Goal: Task Accomplishment & Management: Manage account settings

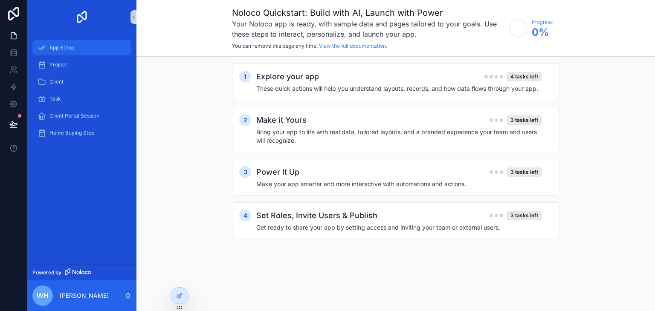
click at [61, 46] on span "App Setup" at bounding box center [61, 47] width 25 height 7
click at [377, 82] on div "Explore your app 4 tasks left These quick actions will help you understand layo…" at bounding box center [404, 82] width 296 height 22
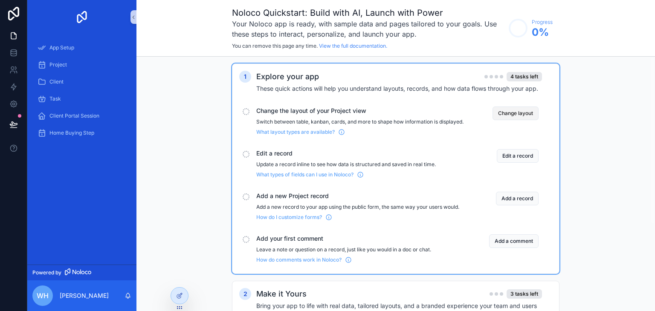
click at [511, 116] on button "Change layout" at bounding box center [516, 114] width 46 height 14
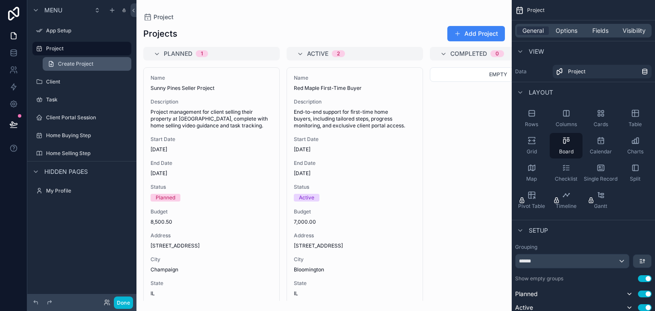
click at [70, 63] on span "Create Project" at bounding box center [75, 64] width 35 height 7
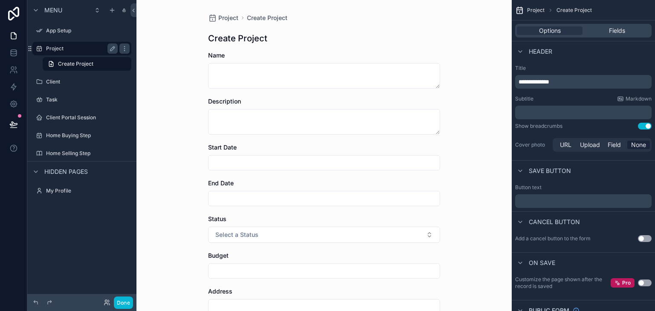
click at [49, 48] on label "Project" at bounding box center [80, 48] width 68 height 7
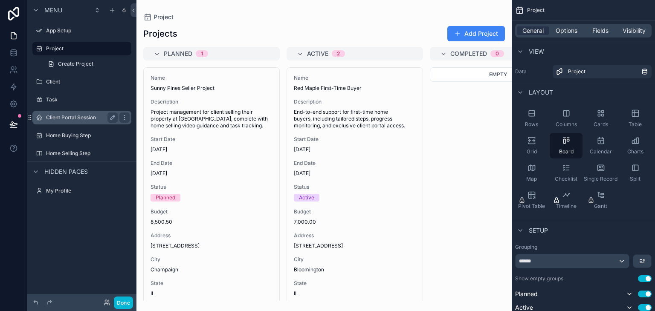
click at [64, 117] on label "Client Portal Session" at bounding box center [80, 117] width 68 height 7
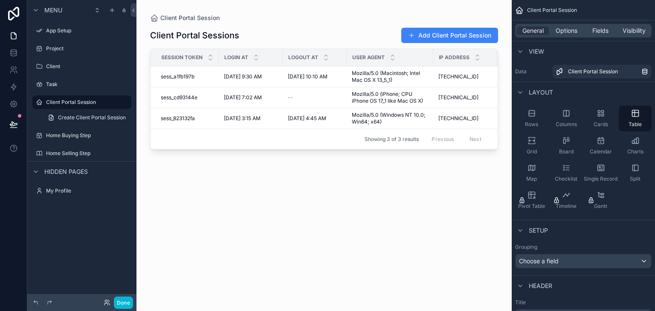
drag, startPoint x: 250, startPoint y: 151, endPoint x: 394, endPoint y: 173, distance: 145.9
click at [394, 173] on div "scrollable content" at bounding box center [324, 150] width 375 height 301
click at [181, 77] on span "sess_a1fb197b" at bounding box center [178, 76] width 34 height 7
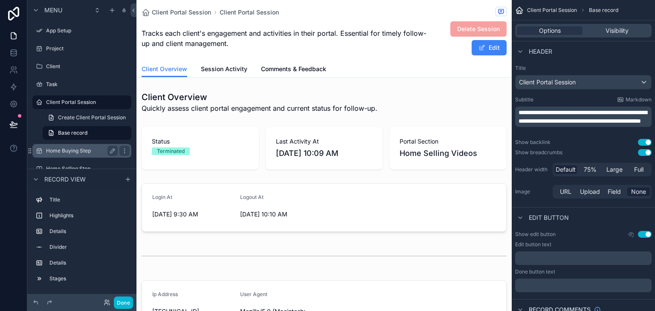
click at [78, 151] on label "Home Buying Step" at bounding box center [80, 151] width 68 height 7
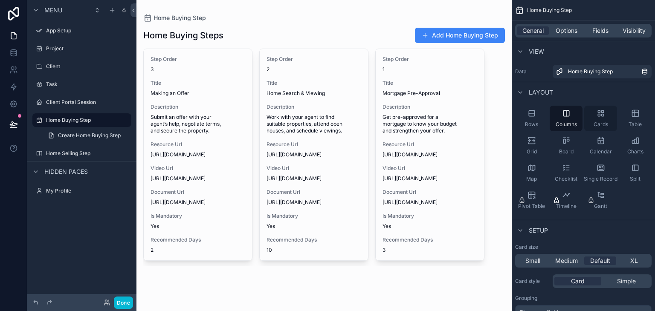
click at [602, 118] on div "Cards" at bounding box center [601, 119] width 33 height 26
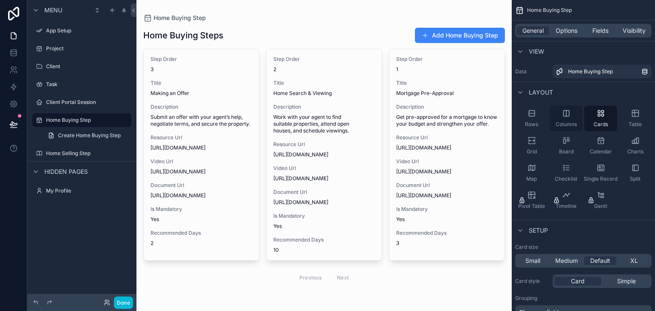
click at [570, 117] on div "Columns" at bounding box center [566, 119] width 33 height 26
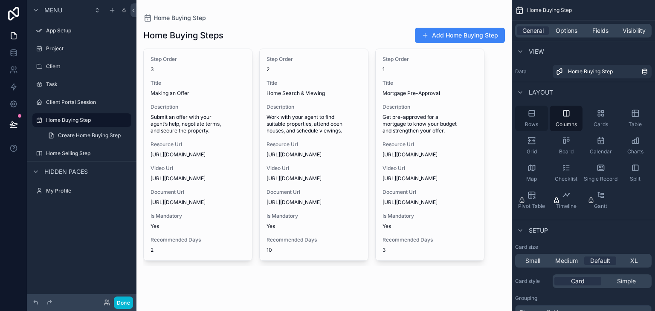
click at [531, 116] on icon "scrollable content" at bounding box center [532, 114] width 6 height 6
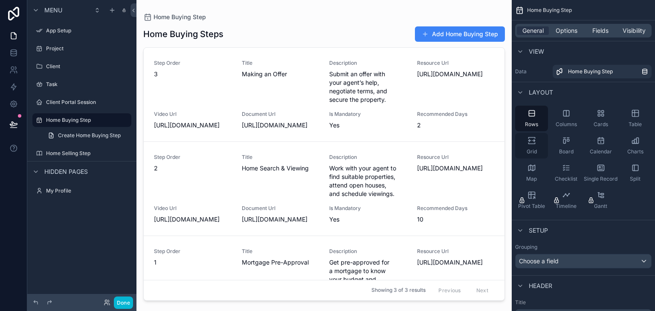
click at [533, 140] on icon "scrollable content" at bounding box center [532, 141] width 9 height 9
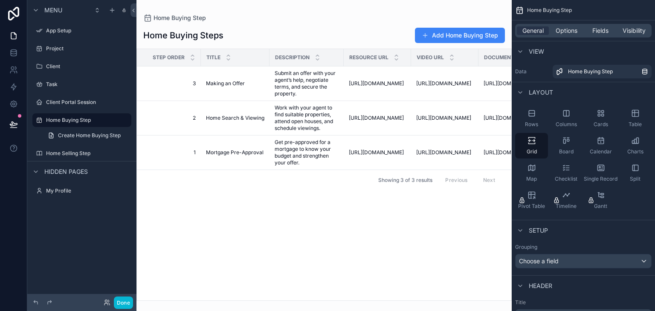
click at [178, 154] on div "scrollable content" at bounding box center [324, 155] width 375 height 311
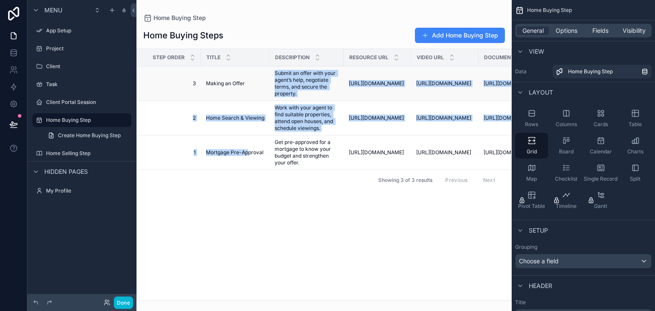
drag, startPoint x: 247, startPoint y: 169, endPoint x: 244, endPoint y: 89, distance: 79.4
click at [244, 89] on tbody "3 3 Making an Offer Making an Offer Submit an offer with your agent’s help, neg…" at bounding box center [406, 119] width 538 height 104
click at [193, 60] on icon "scrollable content" at bounding box center [192, 59] width 3 height 1
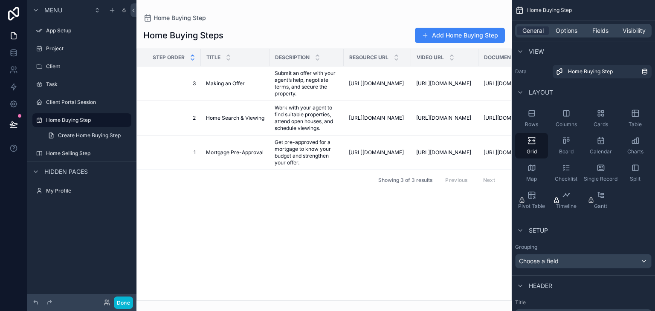
click at [194, 58] on icon "scrollable content" at bounding box center [193, 56] width 6 height 6
click at [563, 168] on icon "scrollable content" at bounding box center [566, 168] width 9 height 9
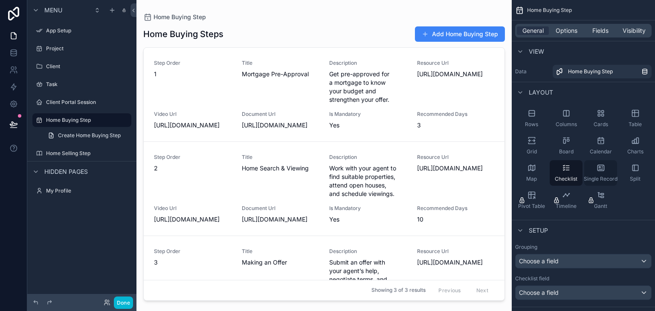
click at [604, 166] on icon "scrollable content" at bounding box center [601, 168] width 6 height 6
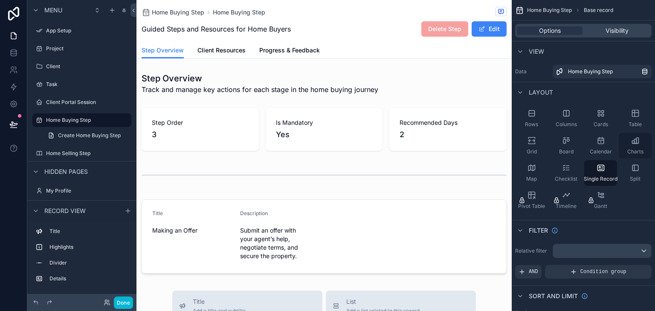
click at [635, 144] on icon "scrollable content" at bounding box center [635, 141] width 9 height 9
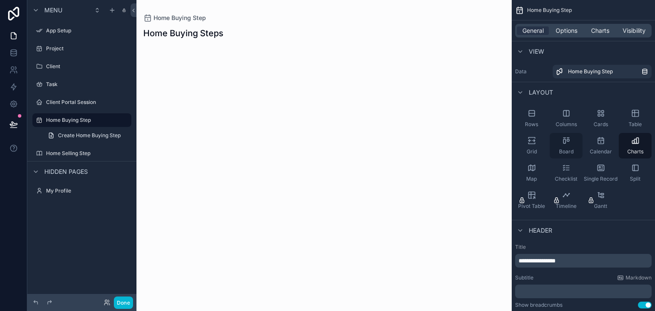
click at [561, 141] on div "Board" at bounding box center [566, 146] width 33 height 26
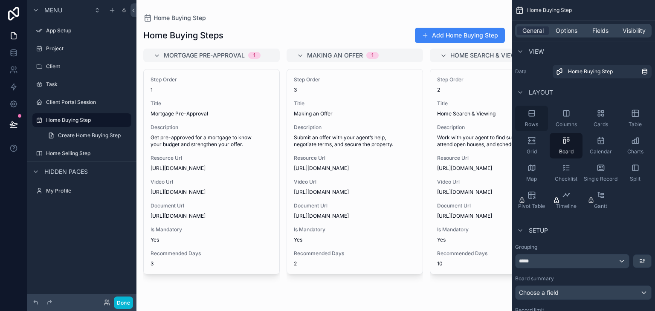
click at [537, 113] on div "Rows" at bounding box center [531, 119] width 33 height 26
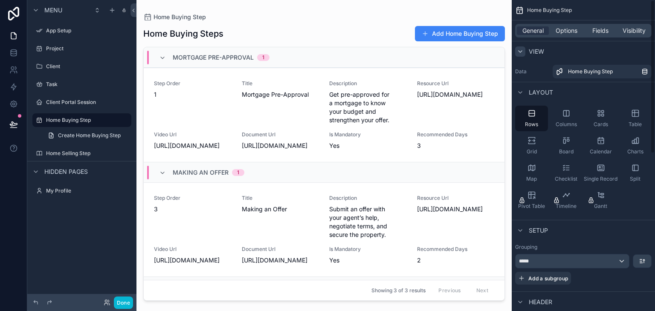
click at [521, 52] on icon "scrollable content" at bounding box center [520, 52] width 3 height 2
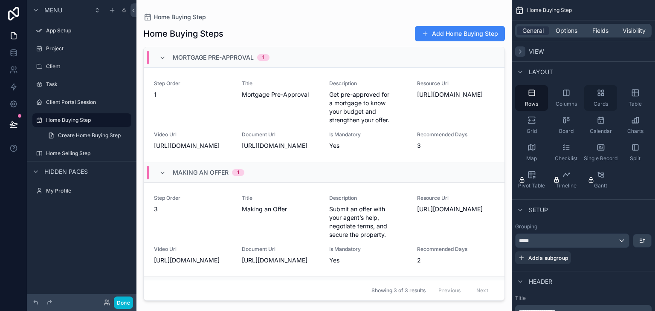
click at [598, 96] on icon "scrollable content" at bounding box center [601, 93] width 9 height 9
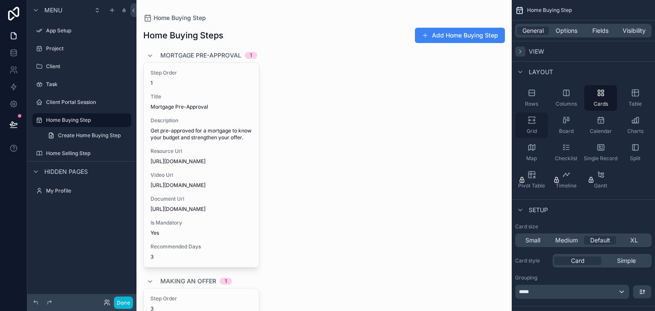
click at [533, 117] on icon "scrollable content" at bounding box center [532, 117] width 6 height 1
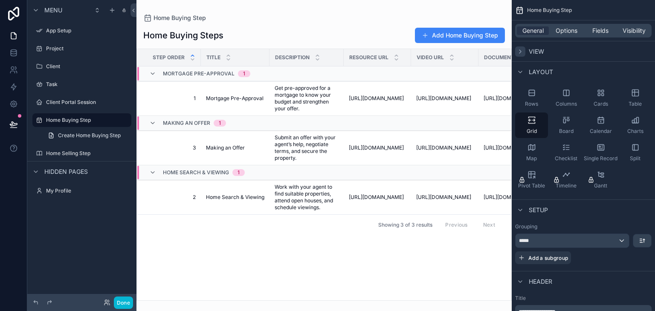
click at [243, 75] on div "1" at bounding box center [244, 73] width 2 height 7
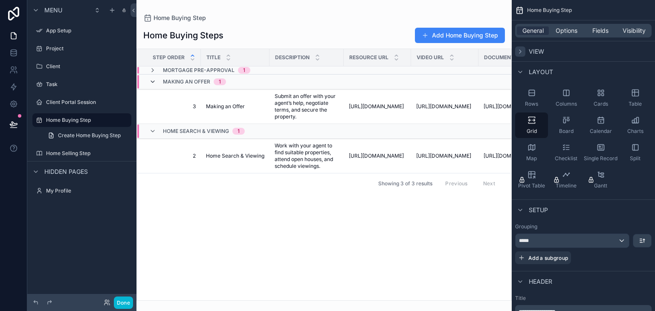
click at [151, 79] on icon "scrollable content" at bounding box center [152, 82] width 7 height 7
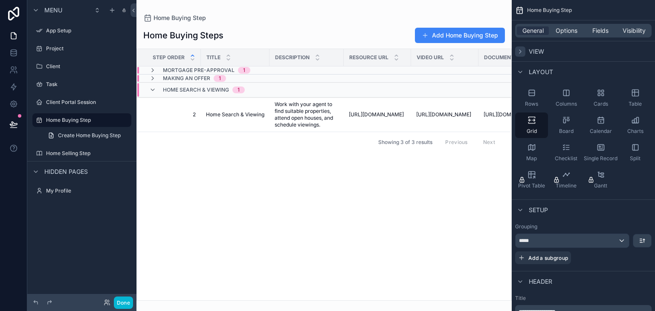
click at [244, 177] on div "Step Order Title Description Resource Url Video Url Document Url Is Mandatory R…" at bounding box center [324, 175] width 375 height 252
click at [153, 87] on icon "scrollable content" at bounding box center [152, 90] width 7 height 7
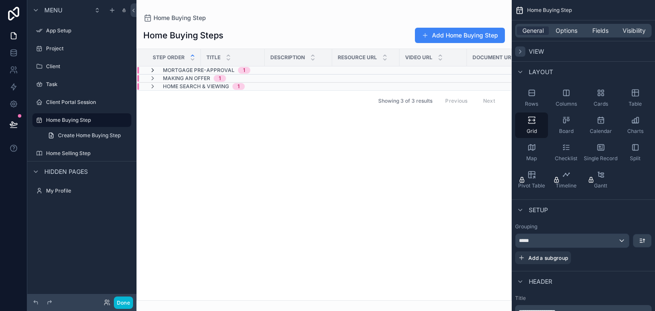
click at [152, 69] on icon "scrollable content" at bounding box center [152, 70] width 7 height 7
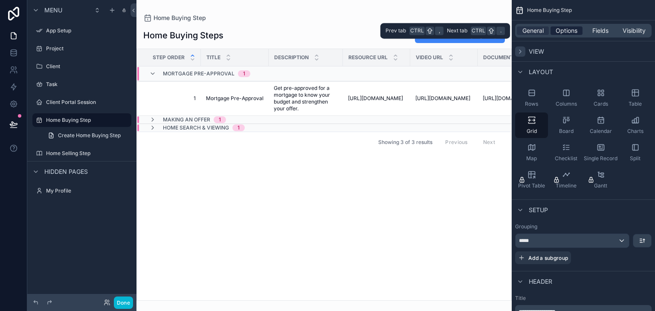
click at [560, 33] on span "Options" at bounding box center [567, 30] width 22 height 9
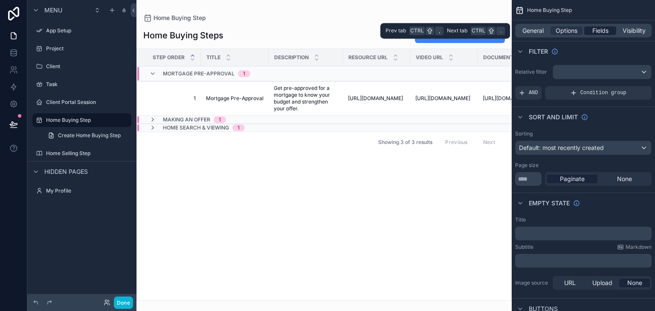
click at [604, 31] on span "Fields" at bounding box center [601, 30] width 16 height 9
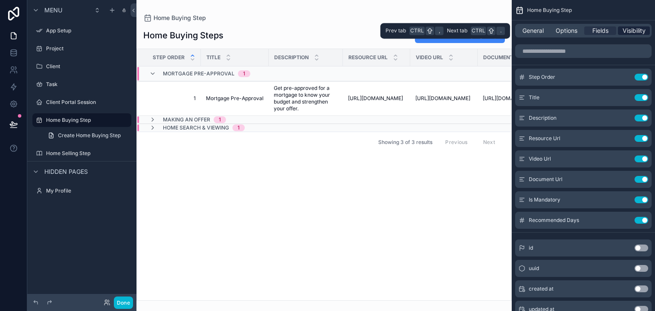
click at [630, 35] on span "Visibility" at bounding box center [634, 30] width 23 height 9
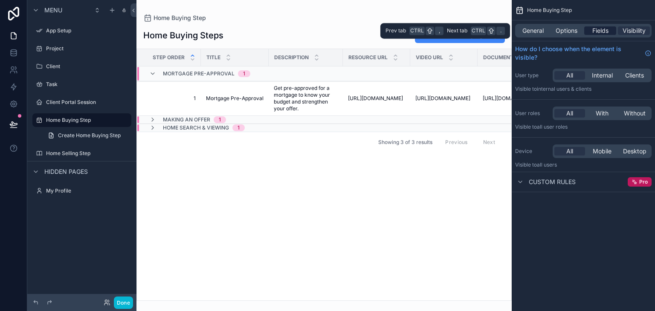
click at [604, 31] on span "Fields" at bounding box center [601, 30] width 16 height 9
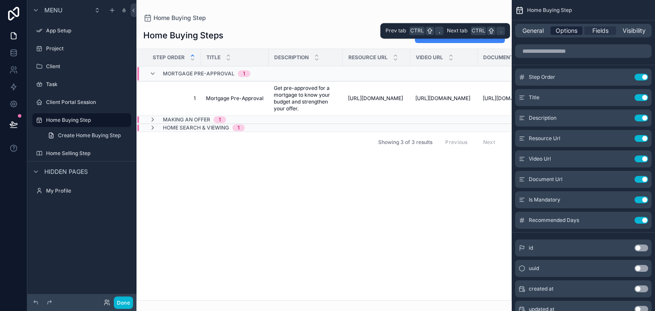
click at [573, 29] on span "Options" at bounding box center [567, 30] width 22 height 9
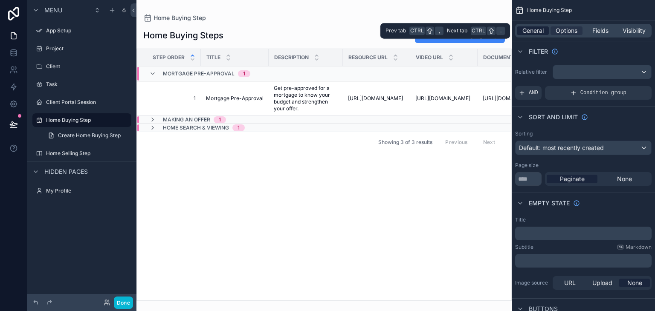
click at [537, 27] on span "General" at bounding box center [533, 30] width 21 height 9
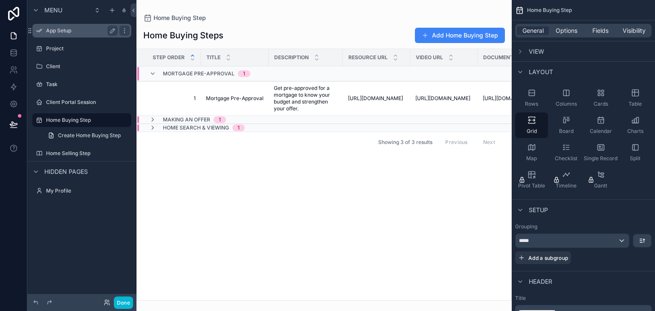
click at [58, 28] on label "App Setup" at bounding box center [80, 30] width 68 height 7
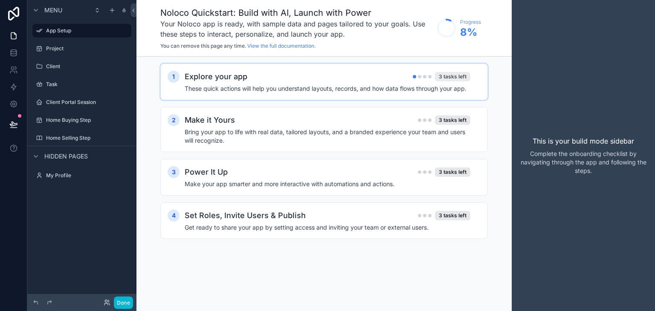
click at [459, 78] on div "3 tasks left" at bounding box center [452, 76] width 35 height 9
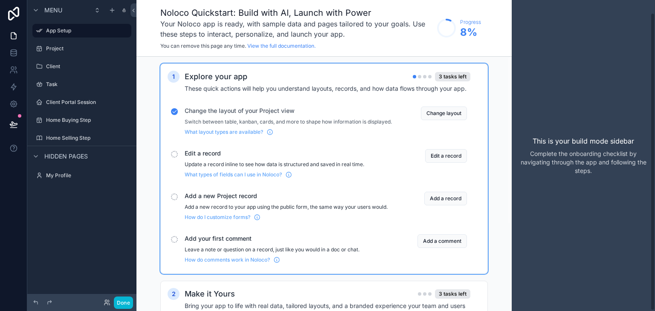
scroll to position [14, 0]
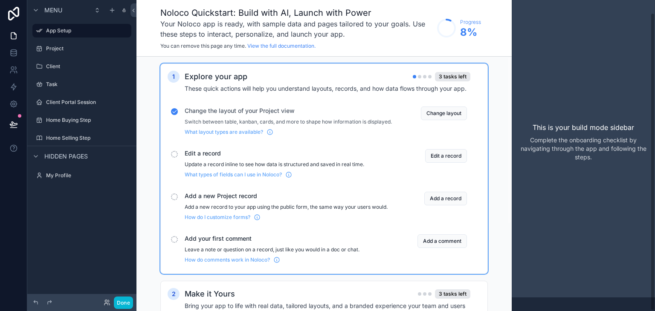
drag, startPoint x: 655, startPoint y: 211, endPoint x: 651, endPoint y: 292, distance: 81.2
click at [651, 292] on div "This is your build mode sidebar Complete the onboarding checklist by navigating…" at bounding box center [583, 155] width 143 height 311
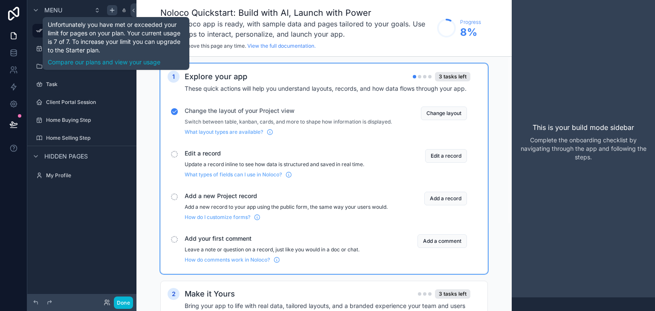
click at [111, 9] on icon "scrollable content" at bounding box center [112, 10] width 7 height 7
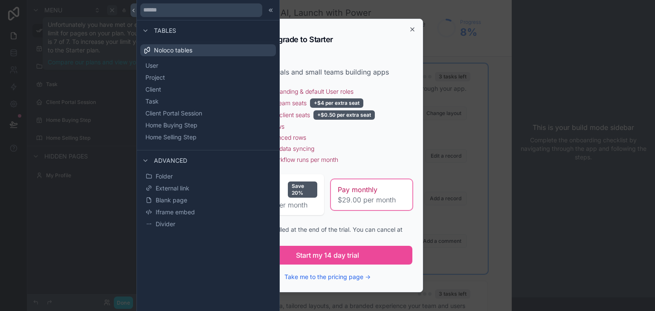
click at [363, 45] on div "Upgrade to Starter" at bounding box center [328, 39] width 170 height 20
click at [184, 122] on span "Home Buying Step" at bounding box center [182, 125] width 52 height 9
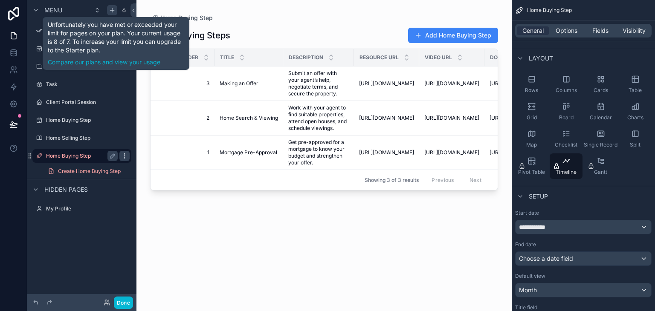
click at [125, 157] on icon "scrollable content" at bounding box center [124, 156] width 7 height 7
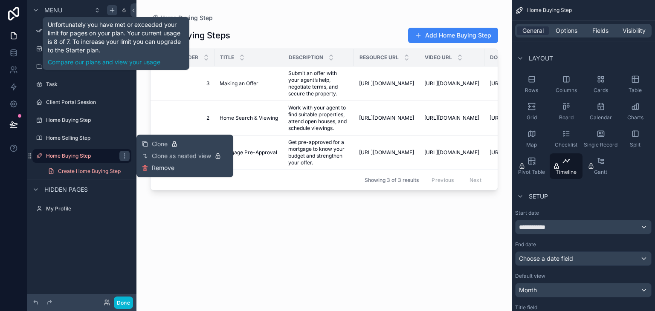
click at [160, 171] on span "Remove" at bounding box center [163, 168] width 23 height 9
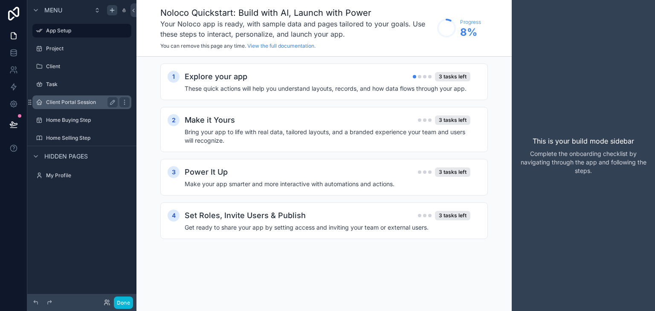
click at [85, 105] on label "Client Portal Session" at bounding box center [80, 102] width 68 height 7
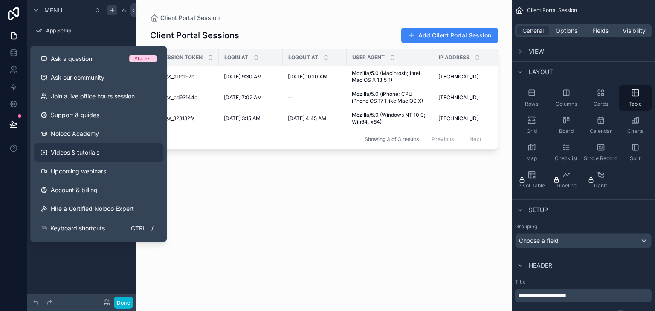
click at [66, 150] on span "Videos & tutorials" at bounding box center [75, 152] width 49 height 9
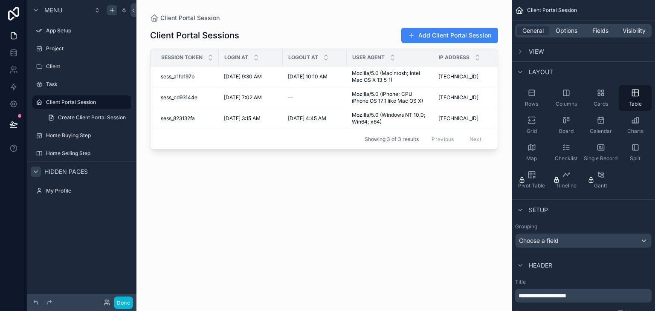
click at [34, 173] on icon "scrollable content" at bounding box center [35, 172] width 7 height 7
click at [62, 152] on label "Home Selling Step" at bounding box center [80, 153] width 68 height 7
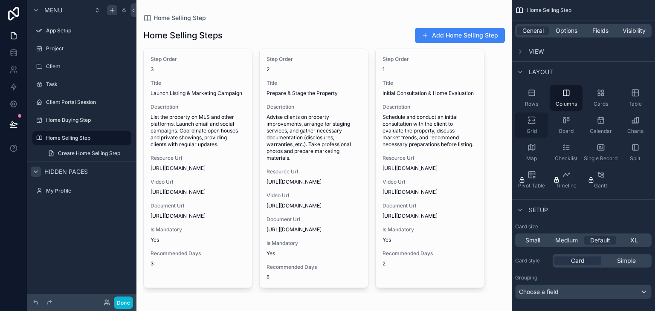
click at [536, 119] on div "Grid" at bounding box center [531, 126] width 33 height 26
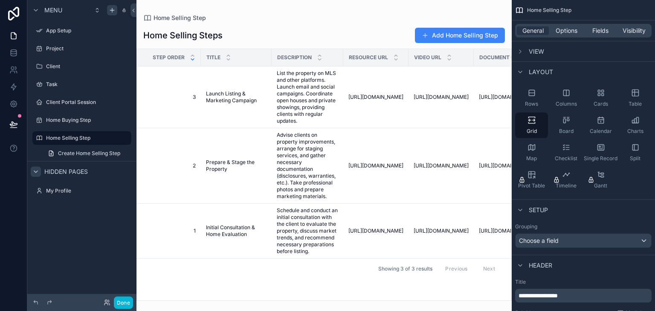
click at [191, 59] on icon "scrollable content" at bounding box center [192, 59] width 3 height 1
click at [193, 59] on icon "scrollable content" at bounding box center [192, 59] width 3 height 1
click at [193, 57] on icon "scrollable content" at bounding box center [193, 60] width 6 height 6
click at [193, 59] on icon "scrollable content" at bounding box center [192, 59] width 3 height 1
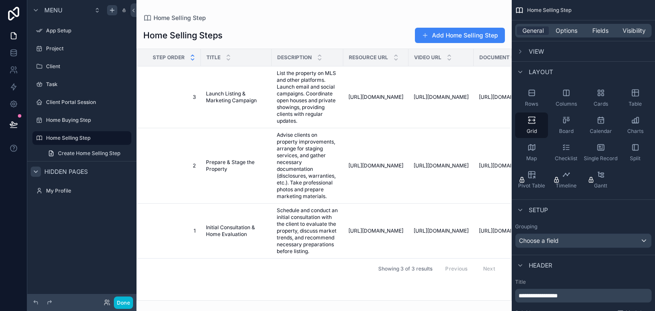
click at [193, 55] on icon "scrollable content" at bounding box center [192, 55] width 3 height 1
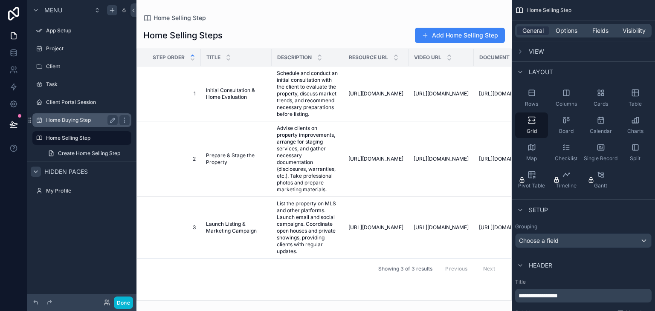
click at [75, 123] on label "Home Buying Step" at bounding box center [80, 120] width 68 height 7
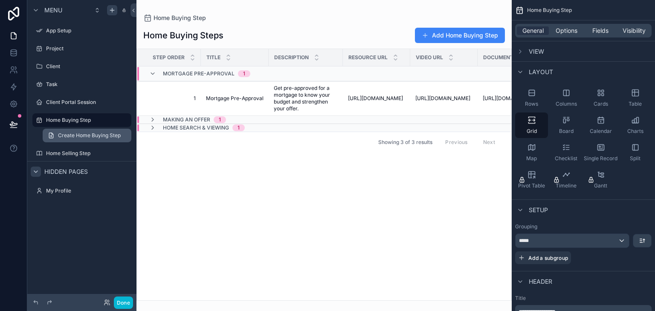
click at [67, 137] on span "Create Home Buying Step" at bounding box center [89, 135] width 63 height 7
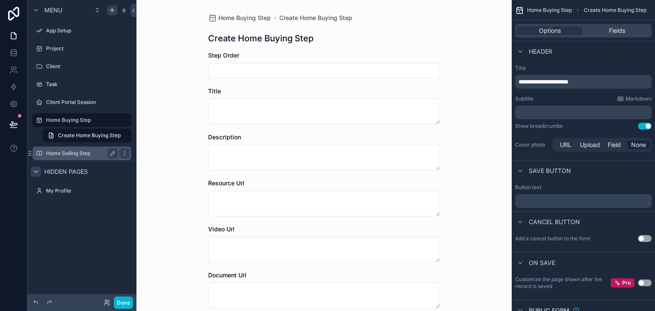
click at [57, 154] on label "Home Selling Step" at bounding box center [80, 153] width 68 height 7
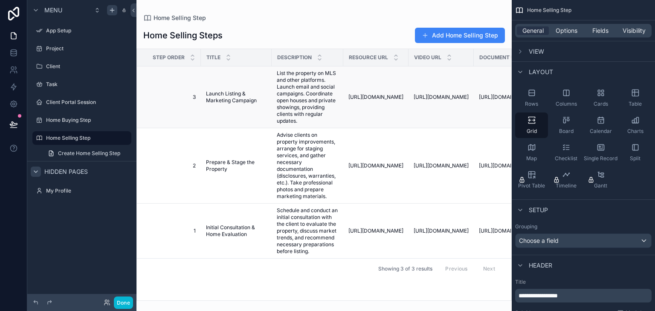
click at [163, 95] on span "3" at bounding box center [171, 97] width 49 height 7
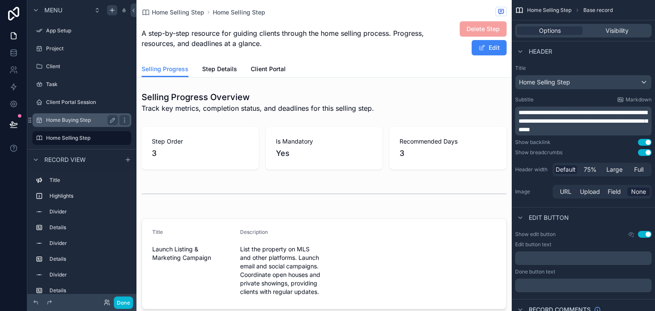
click at [64, 122] on label "Home Buying Step" at bounding box center [80, 120] width 68 height 7
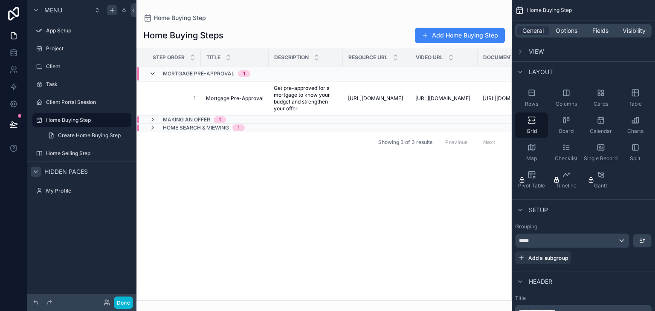
click at [152, 73] on icon "scrollable content" at bounding box center [152, 73] width 7 height 7
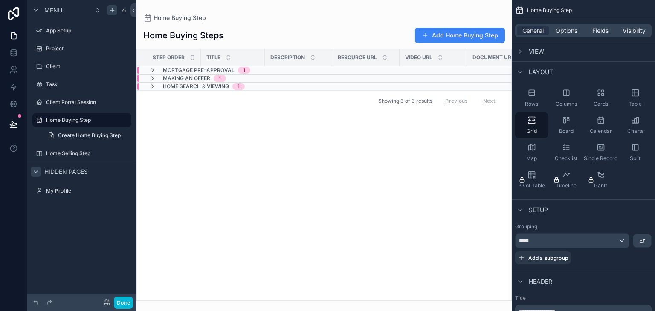
click at [244, 70] on span "1" at bounding box center [244, 70] width 12 height 7
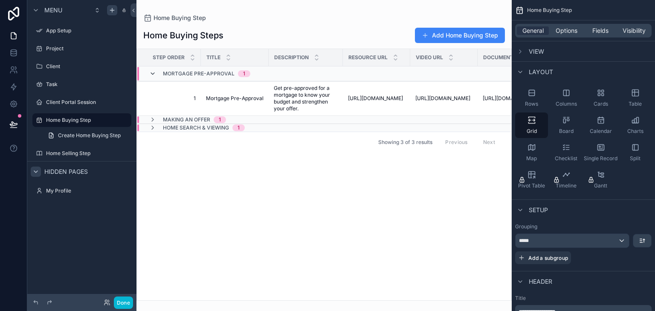
click at [153, 75] on icon "scrollable content" at bounding box center [152, 73] width 7 height 7
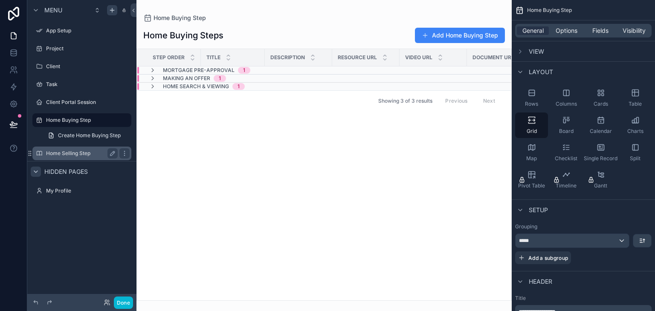
click at [63, 148] on div "Home Selling Step" at bounding box center [82, 153] width 72 height 10
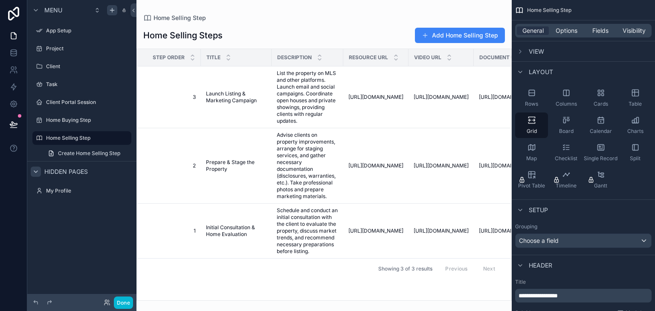
click at [189, 99] on div "scrollable content" at bounding box center [324, 155] width 375 height 311
click at [191, 57] on icon "scrollable content" at bounding box center [193, 56] width 6 height 6
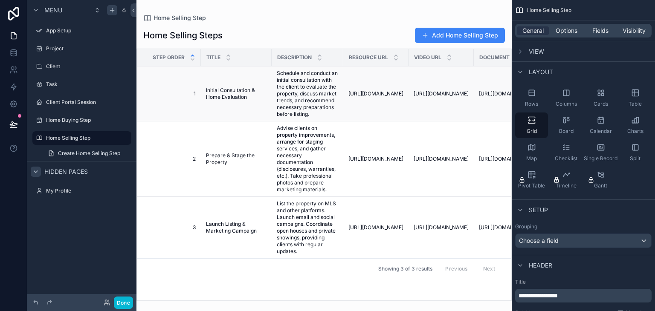
click at [230, 113] on td "Initial Consultation & Home Evaluation Initial Consultation & Home Evaluation" at bounding box center [236, 94] width 71 height 55
click at [526, 125] on div "Grid" at bounding box center [531, 126] width 33 height 26
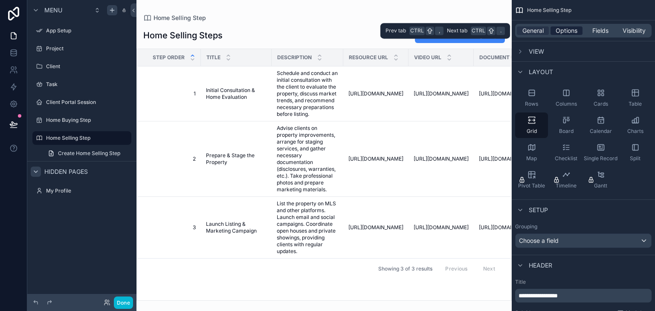
click at [576, 29] on span "Options" at bounding box center [567, 30] width 22 height 9
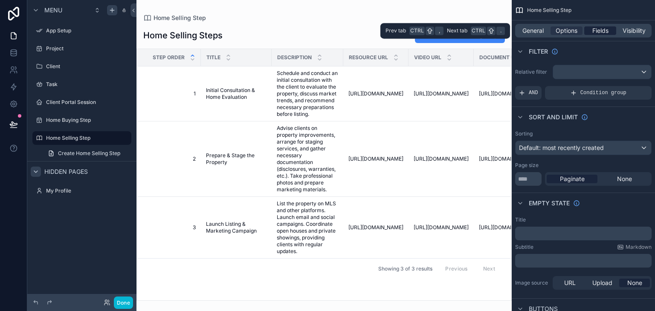
click at [599, 28] on span "Fields" at bounding box center [601, 30] width 16 height 9
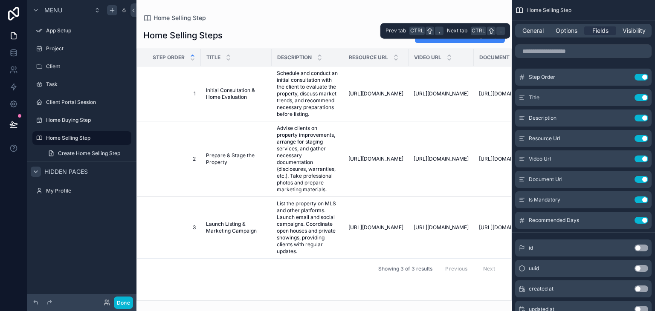
click at [623, 26] on div "General Options Fields Visibility" at bounding box center [583, 31] width 137 height 14
click at [631, 30] on span "Visibility" at bounding box center [634, 30] width 23 height 9
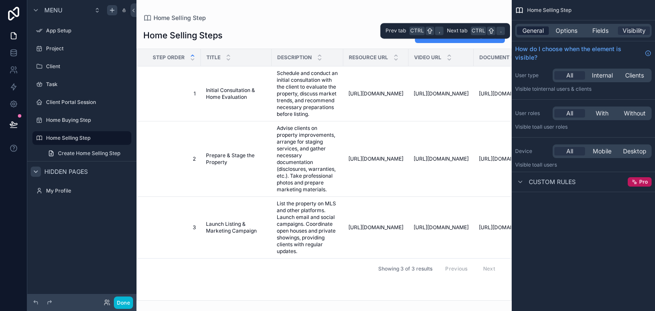
click at [534, 31] on span "General" at bounding box center [533, 30] width 21 height 9
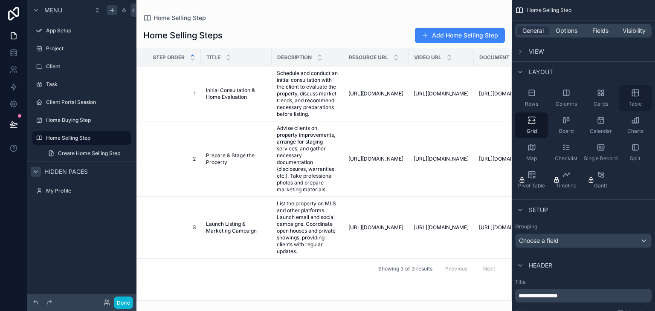
click at [628, 94] on div "Table" at bounding box center [635, 98] width 33 height 26
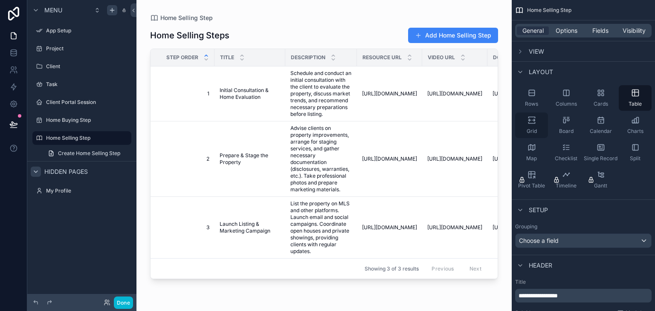
click at [532, 121] on icon "scrollable content" at bounding box center [532, 120] width 9 height 9
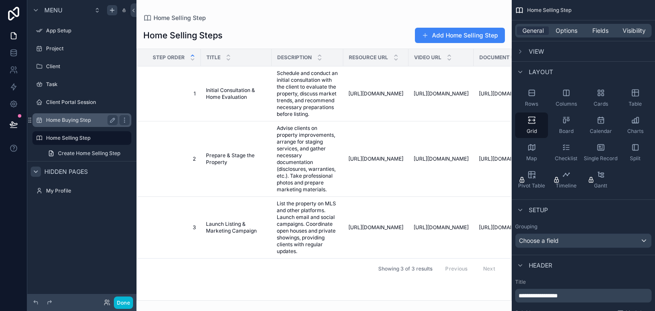
click at [67, 116] on div "Home Buying Step" at bounding box center [82, 120] width 72 height 10
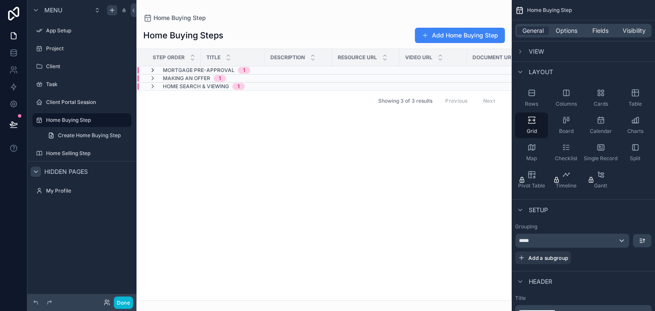
click at [152, 70] on icon "scrollable content" at bounding box center [152, 70] width 7 height 7
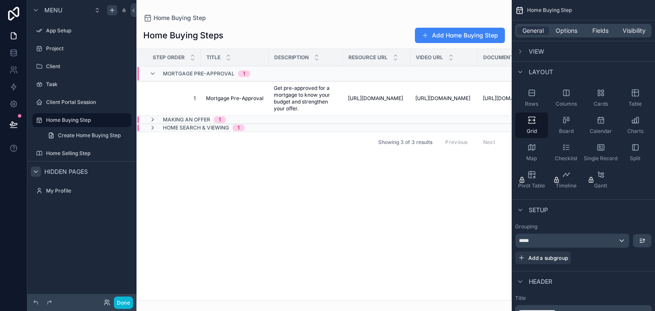
click at [244, 72] on span "1" at bounding box center [244, 73] width 12 height 7
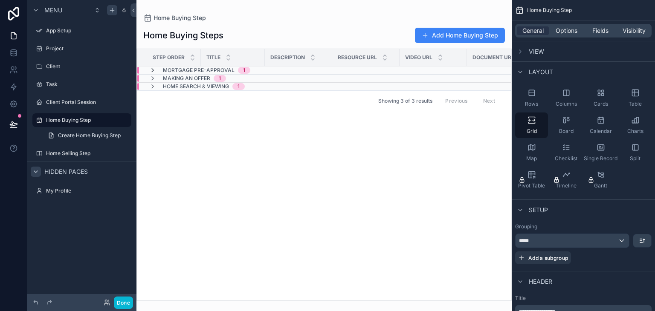
click at [153, 71] on icon "scrollable content" at bounding box center [152, 70] width 7 height 7
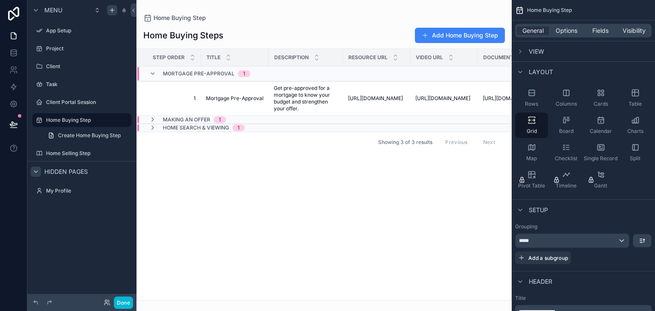
click at [137, 119] on div "scrollable content" at bounding box center [138, 119] width 2 height 7
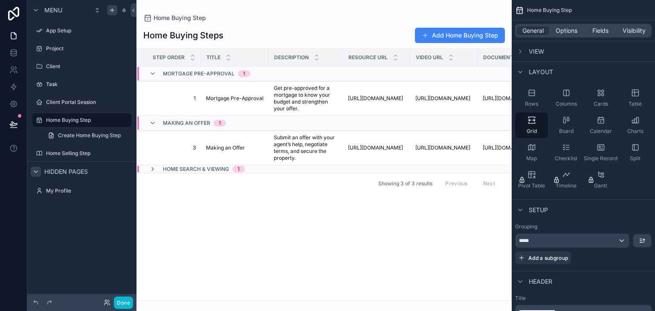
click at [141, 169] on div "Home Search & Viewing 1" at bounding box center [197, 169] width 116 height 7
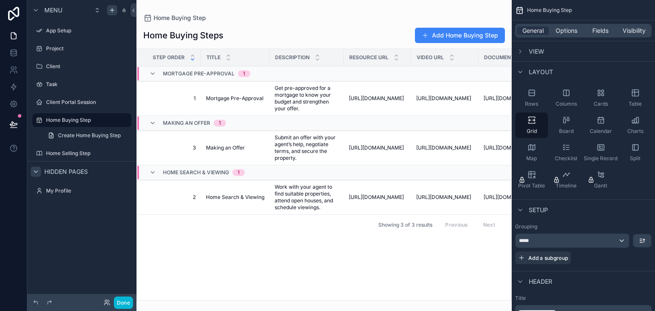
click at [193, 61] on icon "scrollable content" at bounding box center [193, 60] width 6 height 6
click at [192, 57] on icon "scrollable content" at bounding box center [193, 60] width 6 height 6
click at [192, 57] on icon "scrollable content" at bounding box center [193, 56] width 6 height 6
click at [191, 59] on icon "scrollable content" at bounding box center [192, 59] width 3 height 1
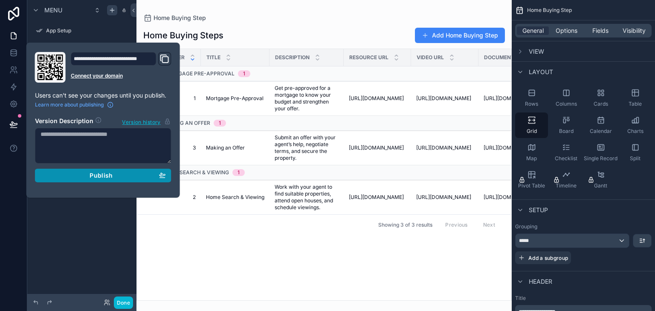
click at [93, 174] on span "Publish" at bounding box center [101, 176] width 23 height 8
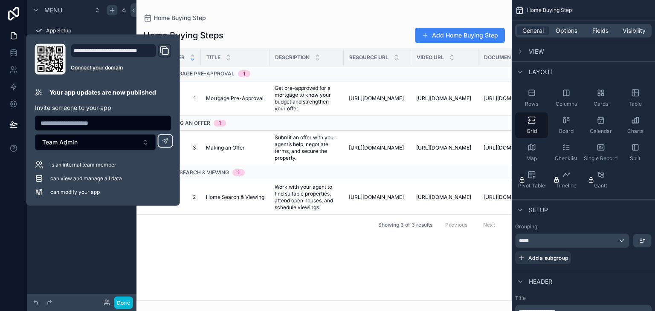
click at [102, 21] on div "scrollable content" at bounding box center [81, 21] width 109 height 2
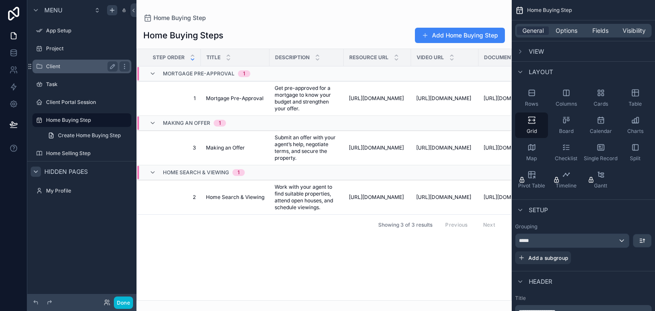
click at [51, 66] on label "Client" at bounding box center [80, 66] width 68 height 7
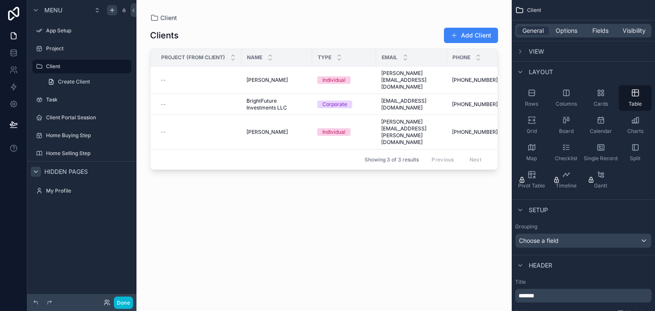
click at [470, 38] on div "scrollable content" at bounding box center [324, 150] width 375 height 301
click at [456, 34] on span "scrollable content" at bounding box center [454, 35] width 7 height 7
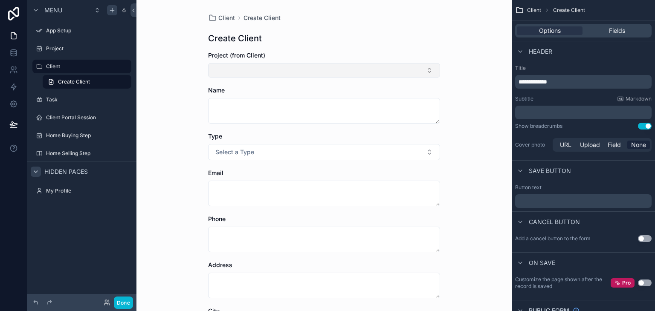
click at [256, 72] on button "Select Button" at bounding box center [324, 70] width 232 height 15
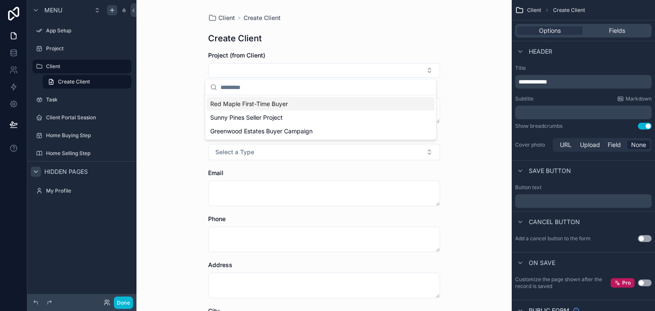
click at [265, 100] on span "Red Maple First-Time Buyer" at bounding box center [249, 104] width 78 height 9
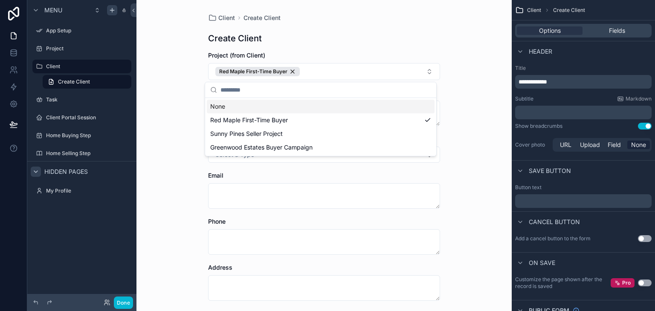
click at [181, 116] on div "Client Create Client Create Client Project (from Client) Red Maple First-Time B…" at bounding box center [324, 155] width 375 height 311
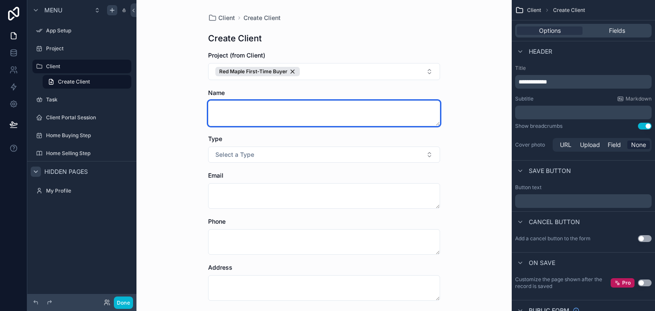
click at [238, 117] on textarea "scrollable content" at bounding box center [324, 114] width 232 height 26
type textarea "**********"
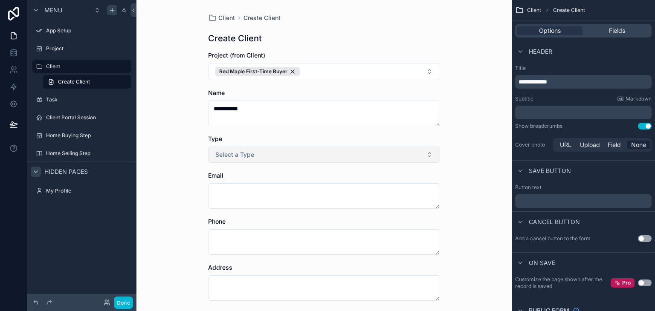
click at [231, 155] on span "Select a Type" at bounding box center [234, 155] width 39 height 9
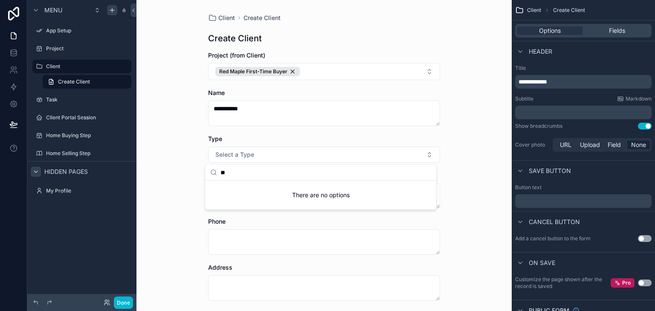
type input "*"
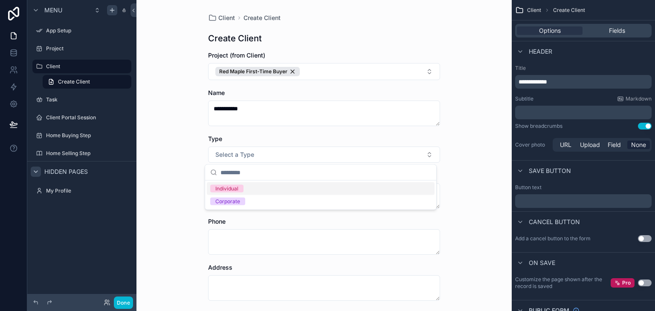
click at [231, 189] on div "Individual" at bounding box center [226, 189] width 23 height 8
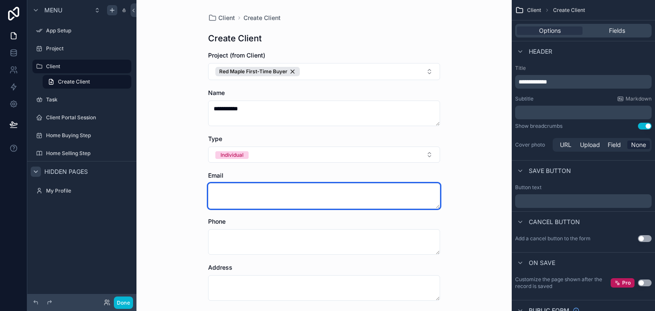
click at [225, 193] on textarea "scrollable content" at bounding box center [324, 196] width 232 height 26
type textarea "**********"
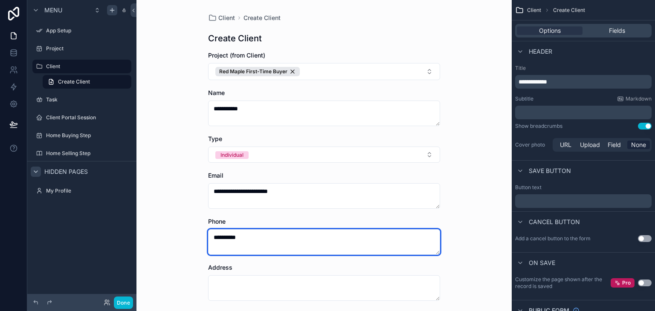
type textarea "**********"
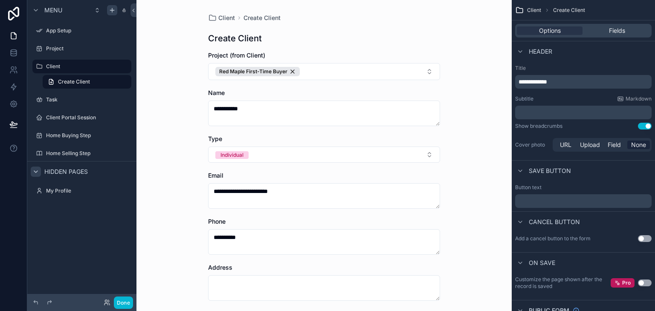
click at [147, 256] on div "**********" at bounding box center [324, 155] width 375 height 311
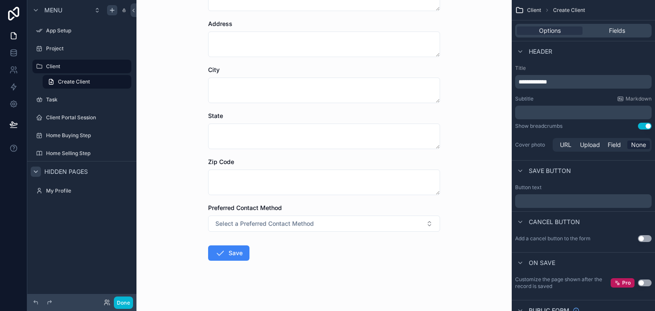
scroll to position [247, 0]
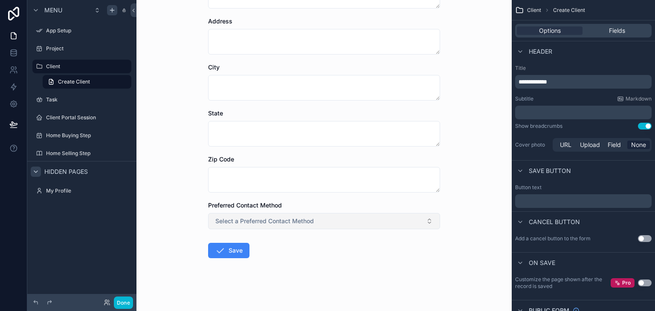
click at [380, 225] on button "Select a Preferred Contact Method" at bounding box center [324, 221] width 232 height 16
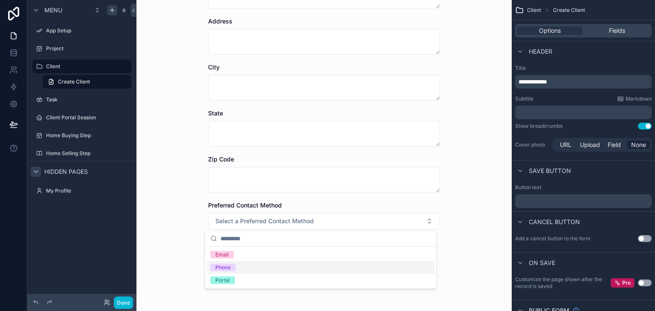
click at [226, 269] on div "Phone" at bounding box center [222, 268] width 15 height 8
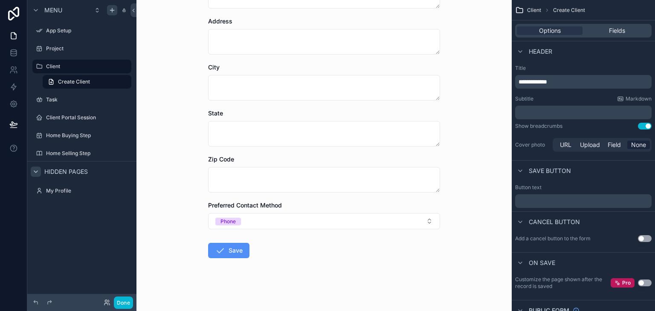
click at [218, 252] on icon "scrollable content" at bounding box center [220, 251] width 10 height 10
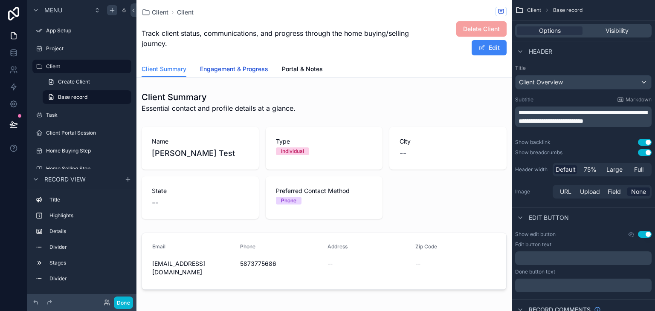
click at [253, 64] on link "Engagement & Progress" at bounding box center [234, 69] width 68 height 17
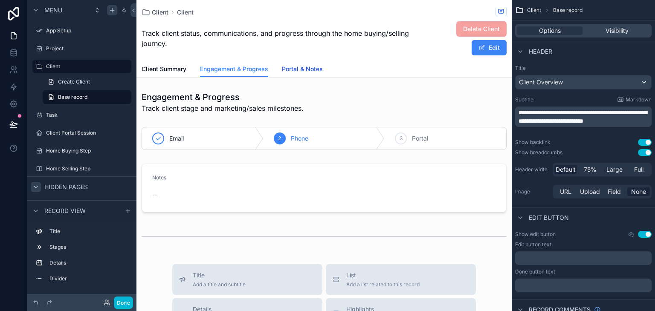
click at [305, 69] on span "Portal & Notes" at bounding box center [302, 69] width 41 height 9
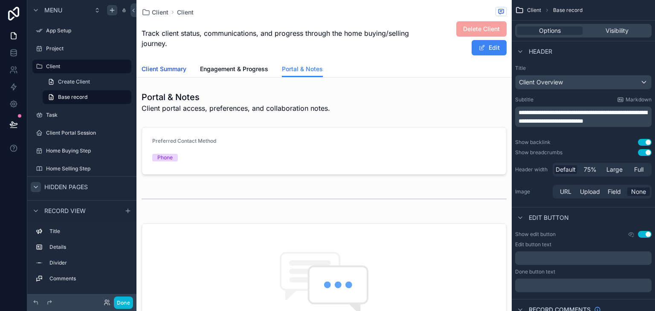
click at [162, 70] on span "Client Summary" at bounding box center [164, 69] width 45 height 9
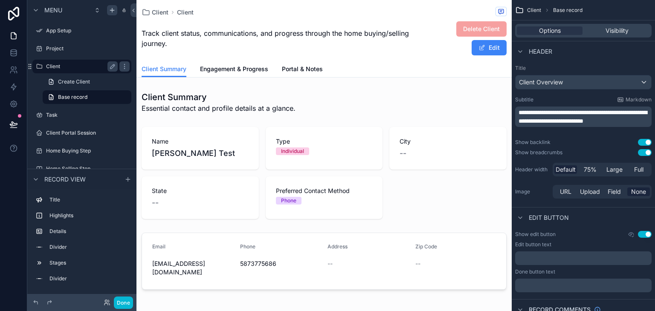
click at [44, 68] on div "Client" at bounding box center [82, 67] width 96 height 14
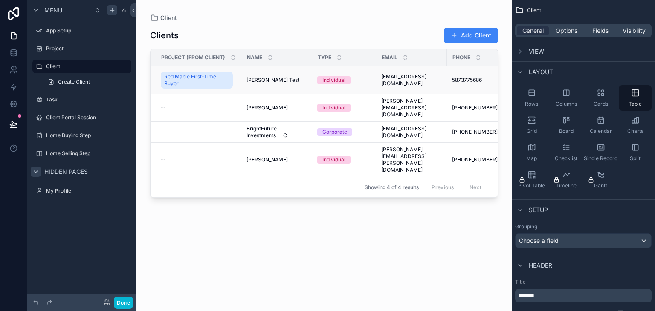
click at [255, 79] on span "[PERSON_NAME] Test" at bounding box center [273, 80] width 53 height 7
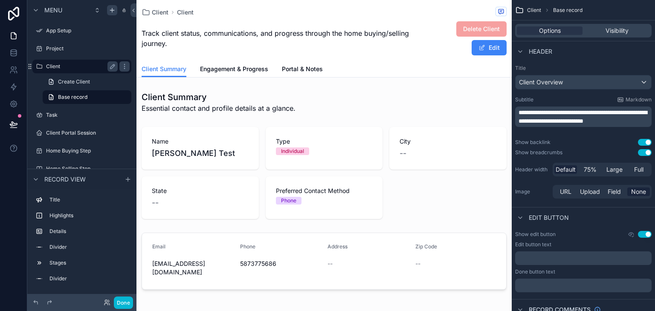
click at [57, 65] on label "Client" at bounding box center [80, 66] width 68 height 7
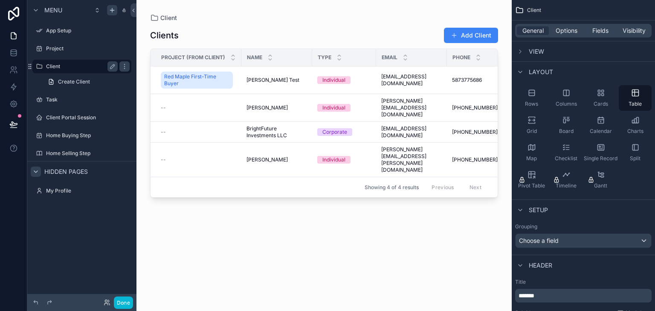
click at [53, 65] on label "Client" at bounding box center [80, 66] width 68 height 7
click at [214, 76] on span "Red Maple First-Time Buyer" at bounding box center [196, 80] width 65 height 14
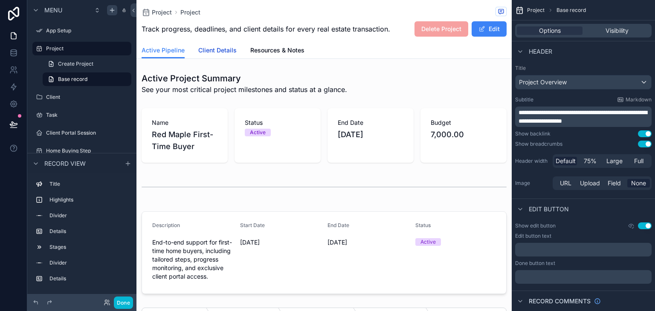
click at [223, 48] on span "Client Details" at bounding box center [217, 50] width 38 height 9
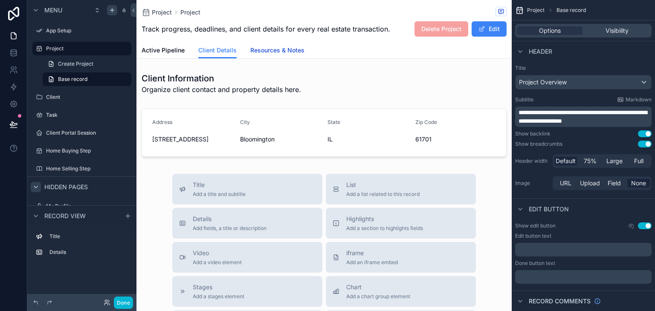
click at [282, 47] on span "Resources & Notes" at bounding box center [277, 50] width 54 height 9
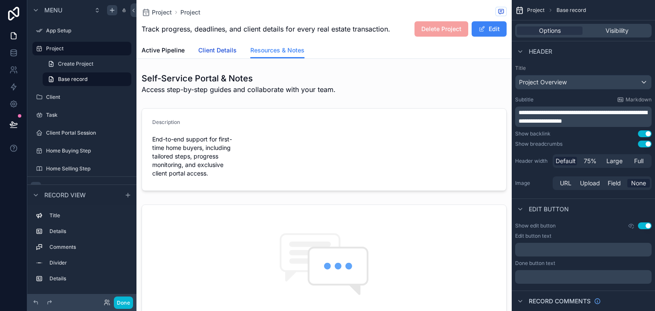
click at [224, 50] on span "Client Details" at bounding box center [217, 50] width 38 height 9
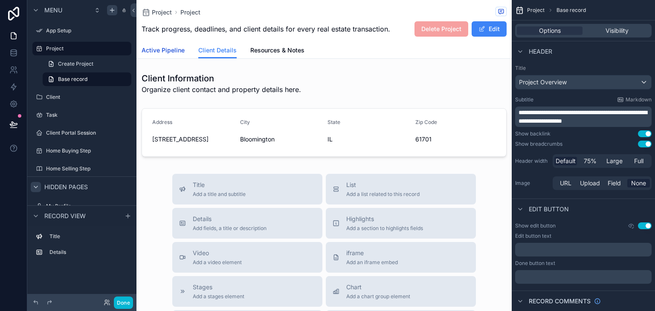
click at [169, 48] on span "Active Pipeline" at bounding box center [163, 50] width 43 height 9
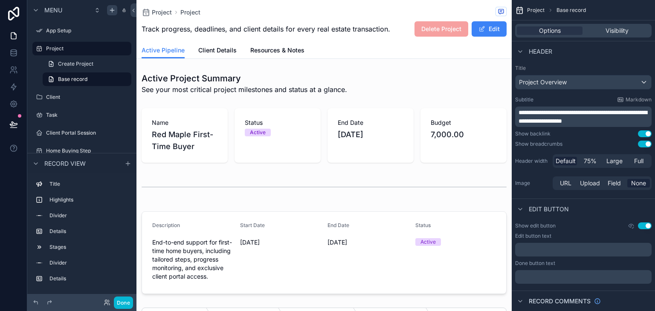
drag, startPoint x: 512, startPoint y: 89, endPoint x: 526, endPoint y: 201, distance: 113.0
click at [526, 201] on div "**********" at bounding box center [583, 244] width 143 height 489
click at [483, 34] on button "Edit" at bounding box center [489, 28] width 35 height 15
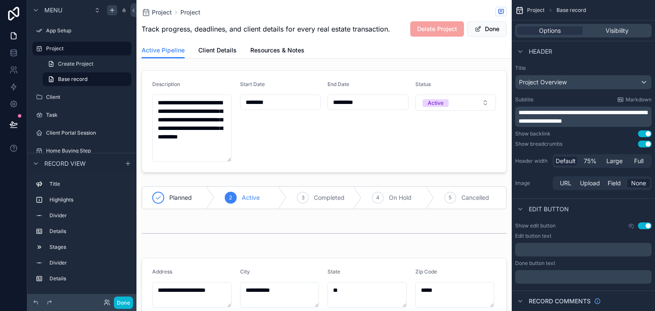
scroll to position [152, 0]
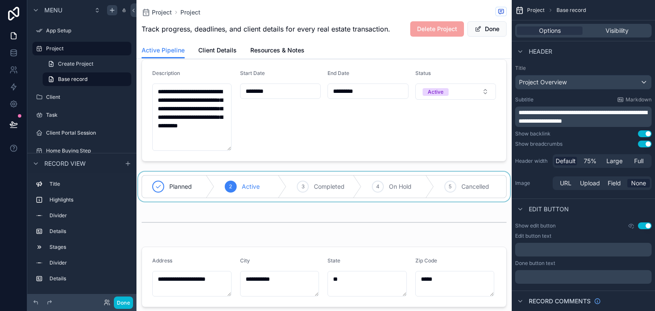
click at [184, 186] on div "scrollable content" at bounding box center [324, 187] width 375 height 30
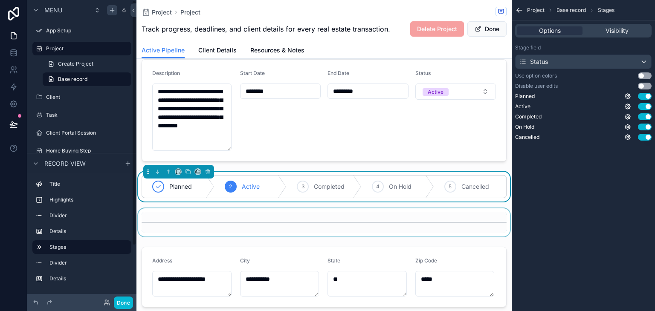
click at [181, 225] on div "scrollable content" at bounding box center [324, 223] width 375 height 28
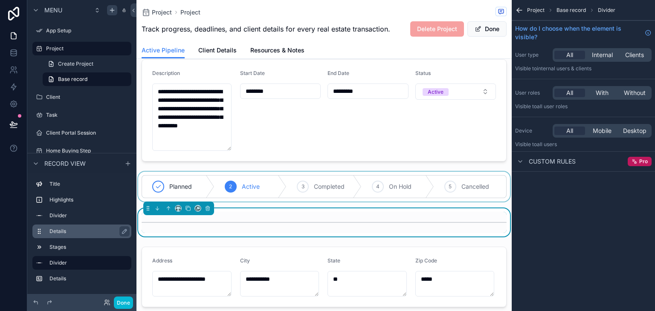
click at [61, 229] on label "Details" at bounding box center [86, 231] width 75 height 7
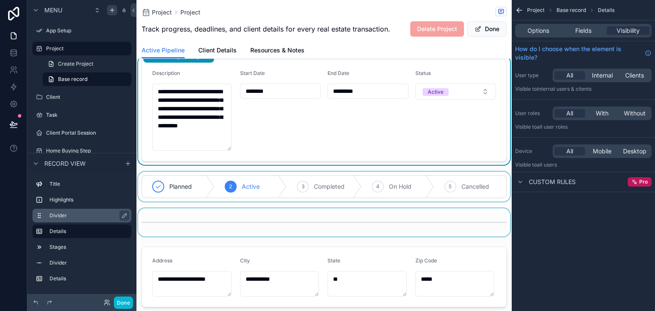
click at [59, 215] on label "Divider" at bounding box center [86, 215] width 75 height 7
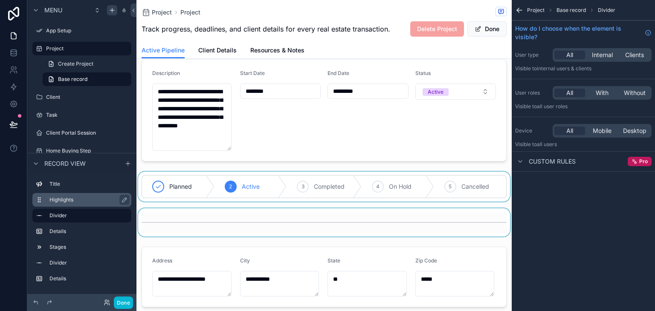
click at [55, 200] on label "Highlights" at bounding box center [86, 200] width 75 height 7
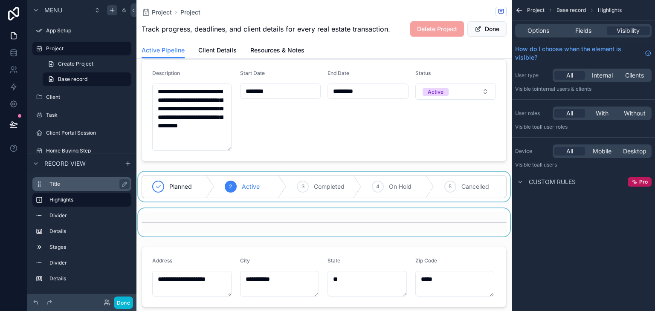
click at [53, 182] on label "Title" at bounding box center [86, 184] width 75 height 7
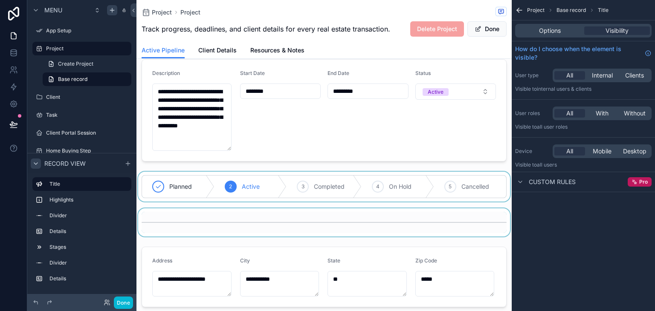
click at [39, 163] on div "scrollable content" at bounding box center [36, 164] width 10 height 10
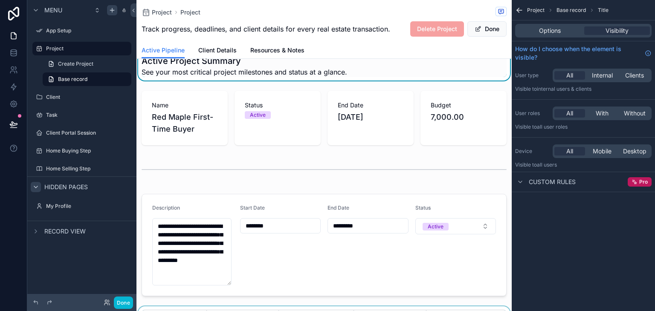
scroll to position [0, 0]
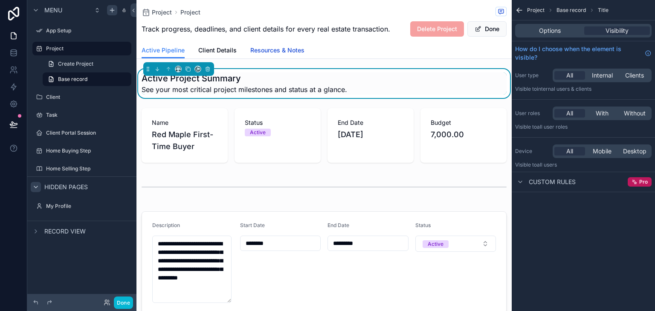
click at [285, 50] on span "Resources & Notes" at bounding box center [277, 50] width 54 height 9
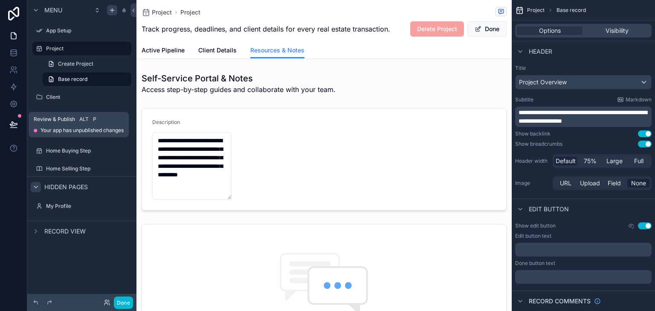
click at [16, 122] on icon at bounding box center [13, 124] width 9 height 9
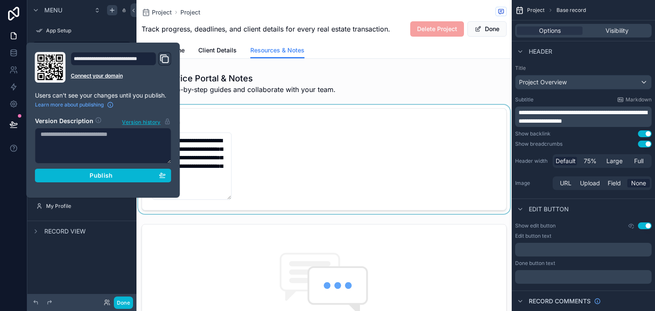
click at [323, 143] on div "scrollable content" at bounding box center [324, 159] width 375 height 109
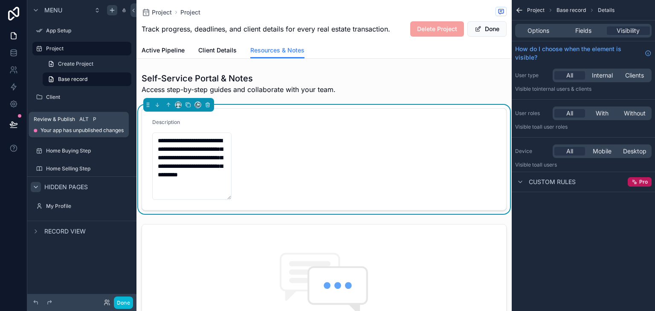
click at [15, 123] on icon at bounding box center [13, 124] width 9 height 9
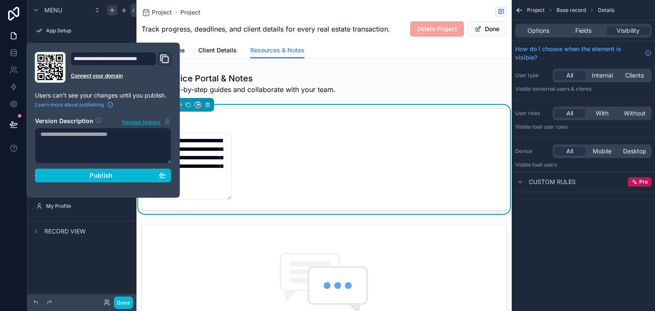
click at [344, 58] on div "Active Pipeline Client Details Resources & Notes" at bounding box center [324, 50] width 365 height 16
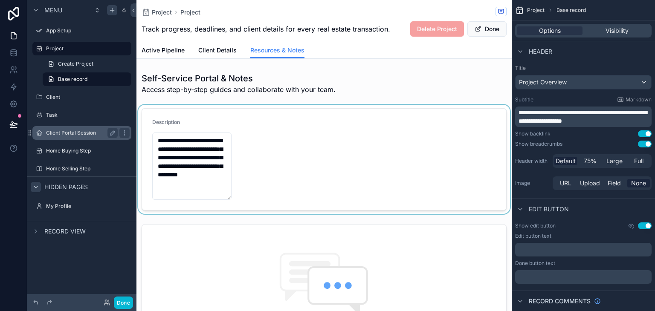
click at [73, 134] on label "Client Portal Session" at bounding box center [80, 133] width 68 height 7
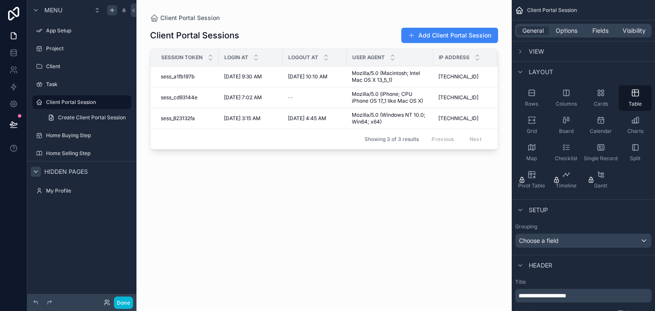
click at [418, 38] on div "scrollable content" at bounding box center [324, 150] width 375 height 301
click at [445, 35] on button "Add Client Portal Session" at bounding box center [449, 35] width 97 height 15
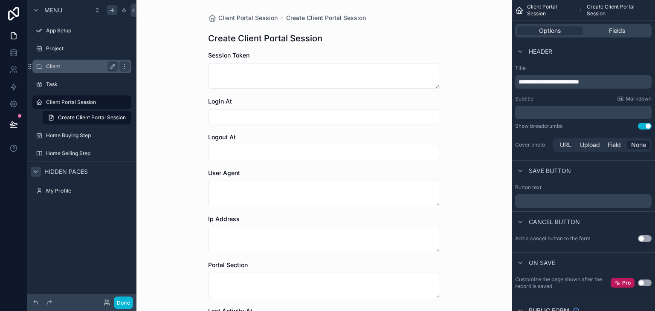
click at [52, 65] on label "Client" at bounding box center [80, 66] width 68 height 7
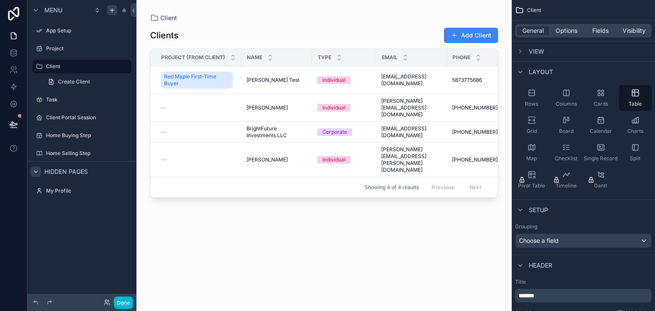
click at [212, 79] on div "scrollable content" at bounding box center [324, 150] width 375 height 301
click at [186, 77] on span "Red Maple First-Time Buyer" at bounding box center [196, 80] width 65 height 14
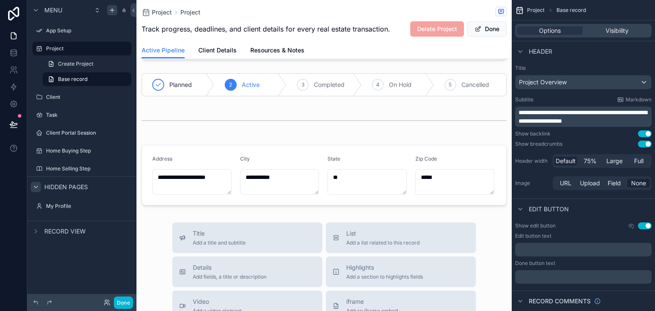
scroll to position [250, 0]
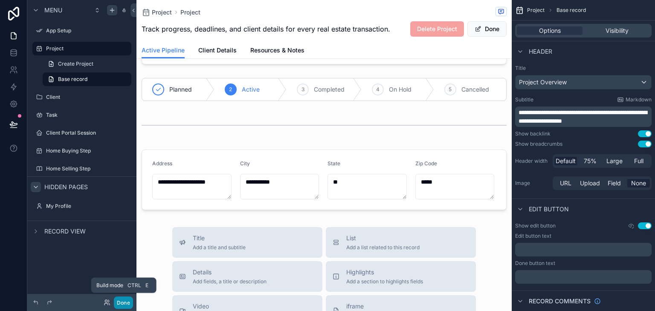
click at [121, 301] on button "Done" at bounding box center [123, 303] width 19 height 12
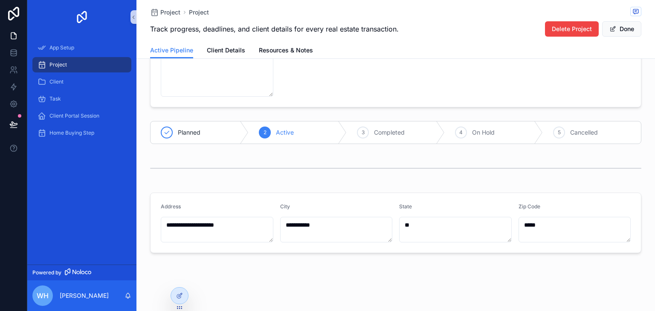
scroll to position [206, 0]
click at [627, 29] on button "Done" at bounding box center [621, 28] width 39 height 15
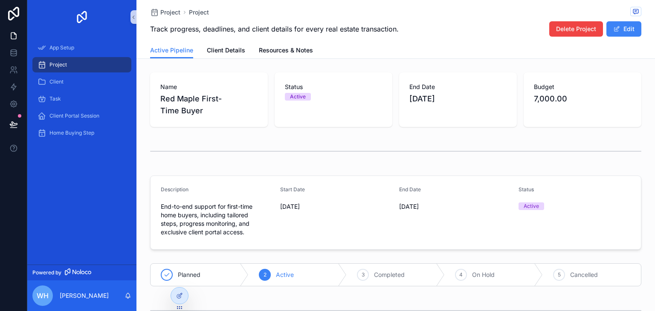
scroll to position [0, 0]
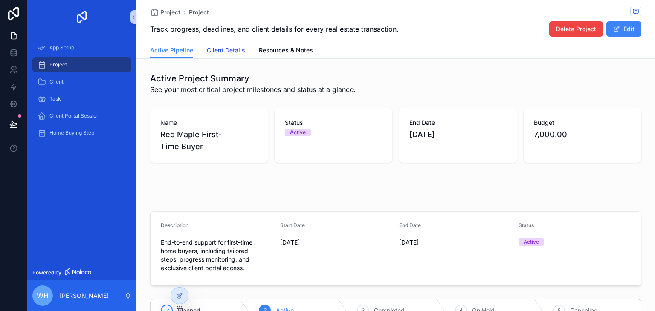
click at [218, 48] on span "Client Details" at bounding box center [226, 50] width 38 height 9
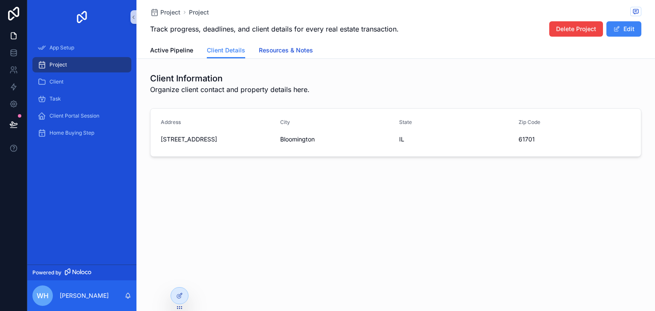
click at [295, 47] on span "Resources & Notes" at bounding box center [286, 50] width 54 height 9
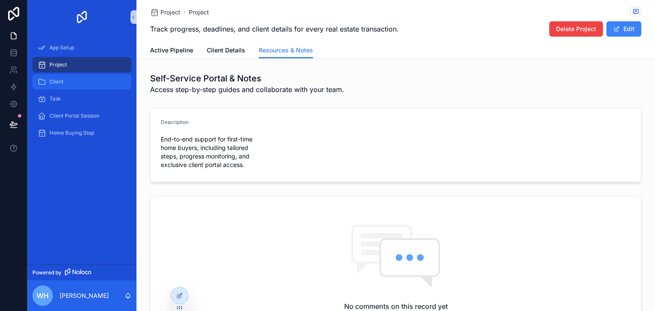
click at [57, 82] on span "Client" at bounding box center [56, 82] width 14 height 7
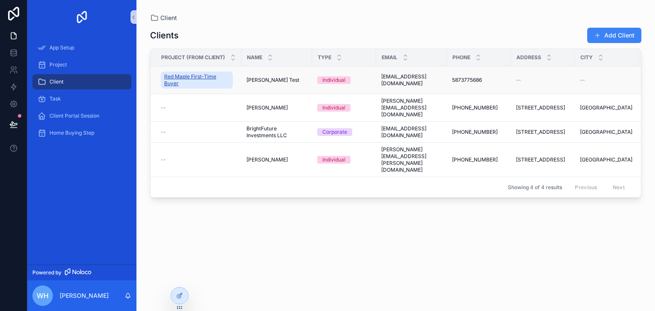
click at [203, 79] on span "Red Maple First-Time Buyer" at bounding box center [196, 80] width 65 height 14
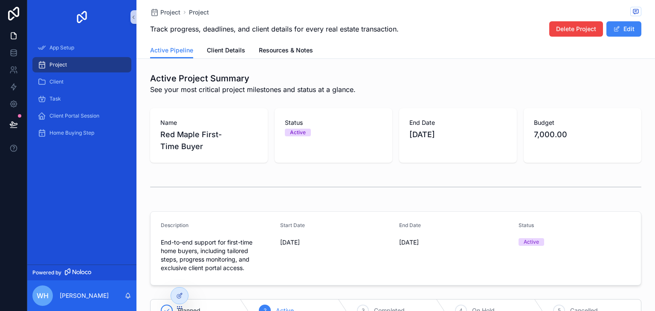
click at [203, 79] on h1 "Active Project Summary" at bounding box center [253, 79] width 206 height 12
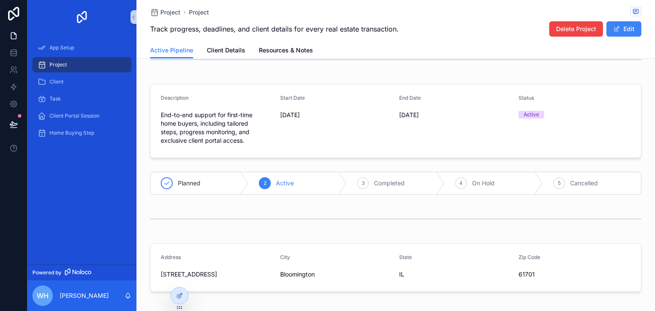
scroll to position [166, 0]
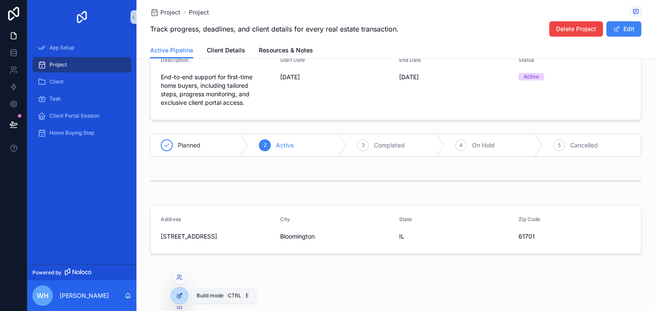
click at [182, 293] on icon at bounding box center [179, 296] width 7 height 7
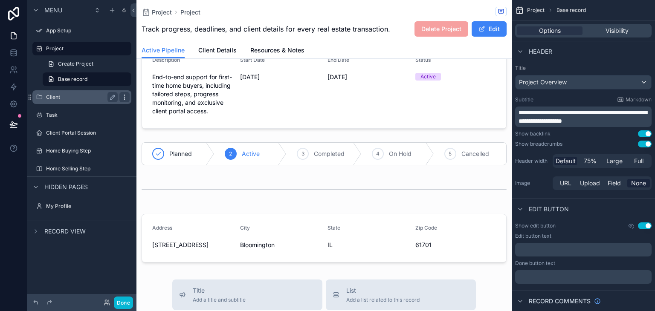
click at [124, 99] on icon "scrollable content" at bounding box center [124, 99] width 0 height 0
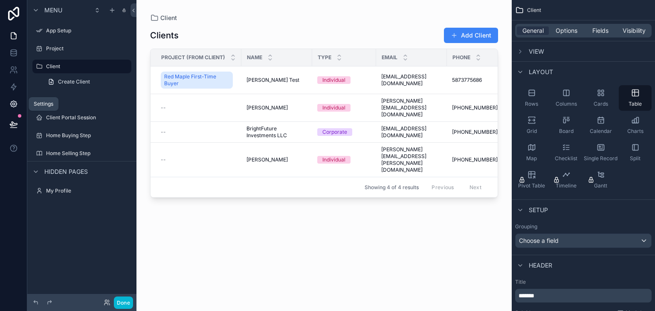
click at [13, 101] on icon at bounding box center [13, 104] width 6 height 6
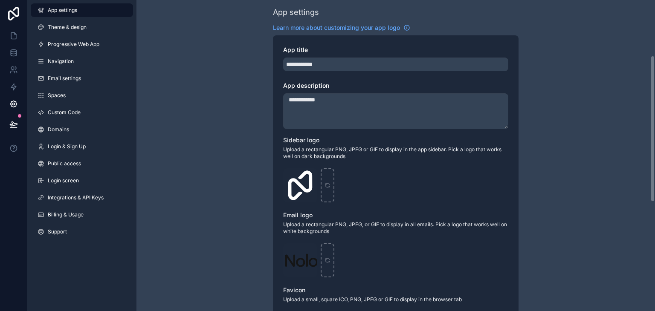
scroll to position [118, 0]
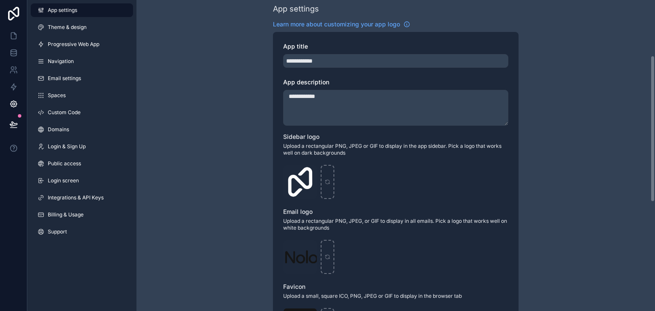
drag, startPoint x: 654, startPoint y: 127, endPoint x: 655, endPoint y: 183, distance: 55.9
click at [655, 183] on div "**********" at bounding box center [396, 155] width 519 height 311
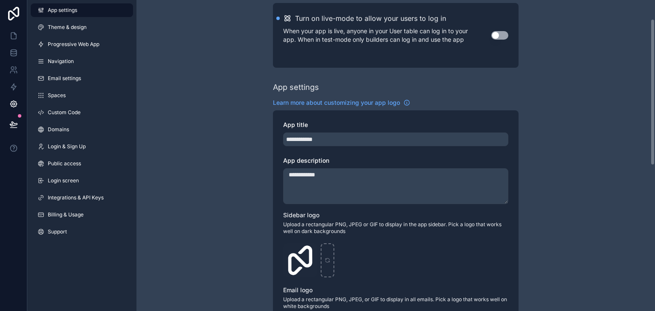
scroll to position [0, 0]
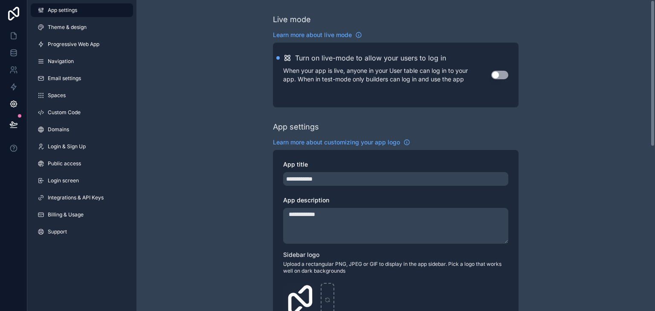
drag, startPoint x: 655, startPoint y: 182, endPoint x: 638, endPoint y: 44, distance: 138.9
click at [638, 44] on div "**********" at bounding box center [396, 155] width 519 height 311
click at [504, 74] on button "Use setting" at bounding box center [499, 75] width 17 height 9
drag, startPoint x: 654, startPoint y: 123, endPoint x: 605, endPoint y: 83, distance: 62.8
drag, startPoint x: 605, startPoint y: 83, endPoint x: 377, endPoint y: 73, distance: 228.0
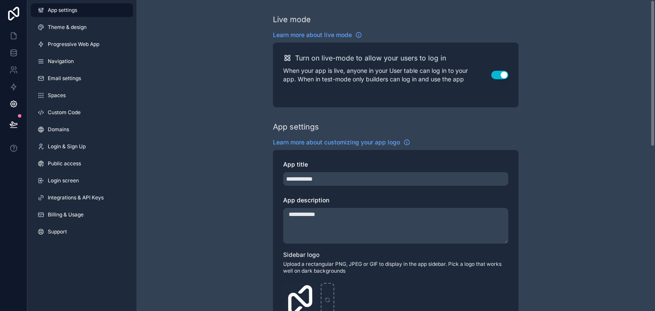
click at [377, 73] on p "When your app is live, anyone in your User table can log in to your app. When i…" at bounding box center [387, 75] width 208 height 17
click at [12, 68] on icon at bounding box center [13, 70] width 9 height 9
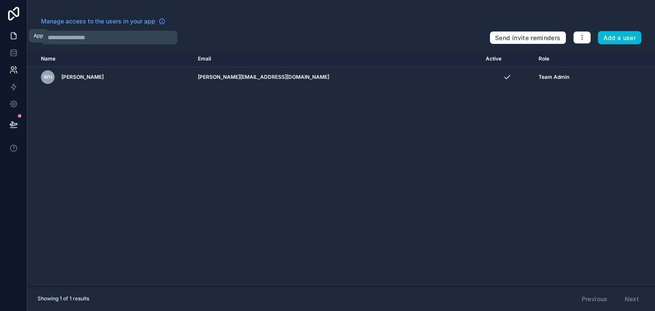
click at [11, 34] on icon at bounding box center [13, 36] width 5 height 6
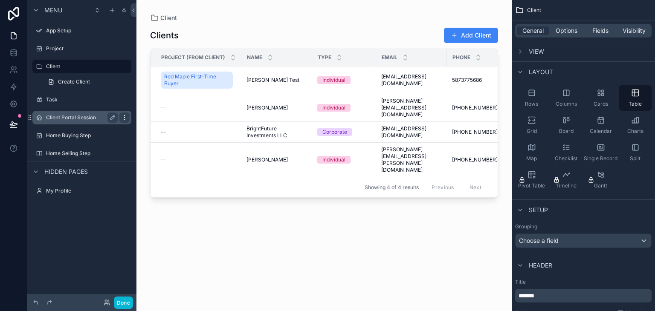
click at [122, 116] on icon "scrollable content" at bounding box center [124, 117] width 7 height 7
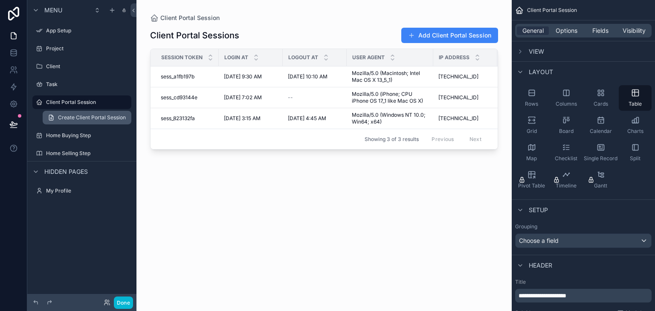
click at [61, 117] on span "Create Client Portal Session" at bounding box center [92, 117] width 68 height 7
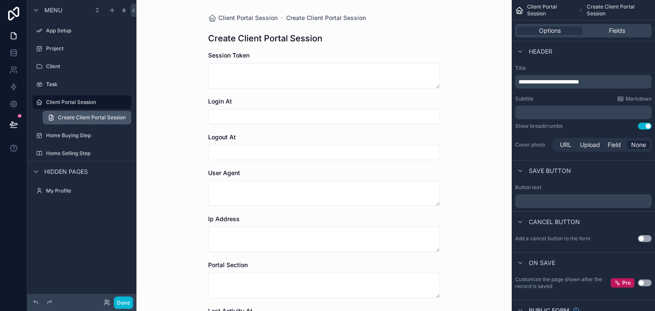
click at [77, 115] on span "Create Client Portal Session" at bounding box center [92, 117] width 68 height 7
click at [81, 102] on label "Client Portal Session" at bounding box center [80, 102] width 68 height 7
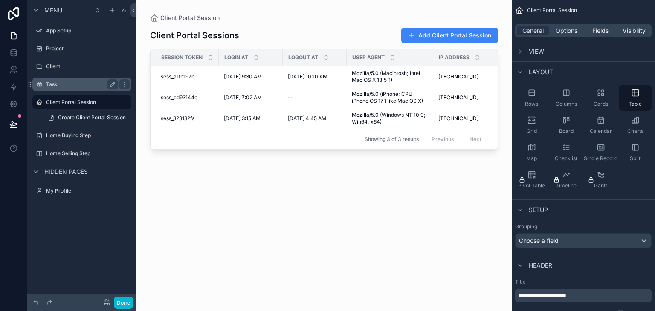
click at [46, 81] on div "Task" at bounding box center [82, 84] width 72 height 10
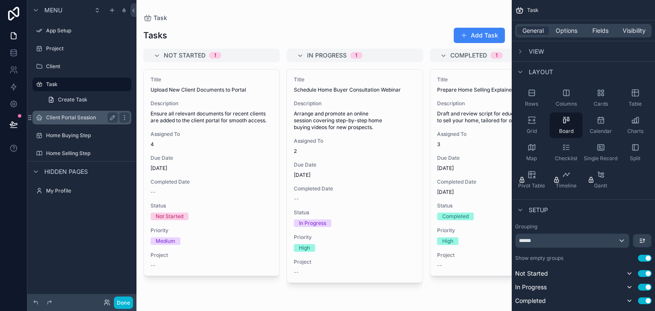
click at [67, 115] on label "Client Portal Session" at bounding box center [80, 117] width 68 height 7
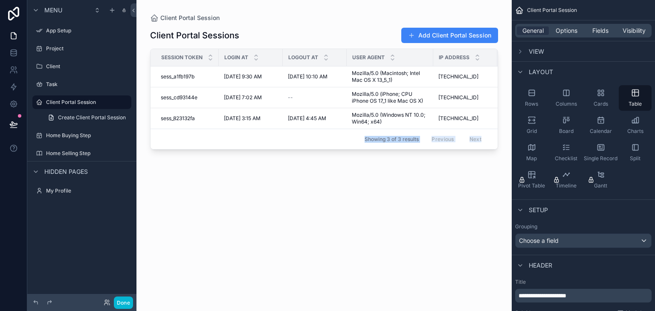
drag, startPoint x: 218, startPoint y: 148, endPoint x: 262, endPoint y: 163, distance: 46.3
click at [262, 163] on div "scrollable content" at bounding box center [324, 150] width 375 height 301
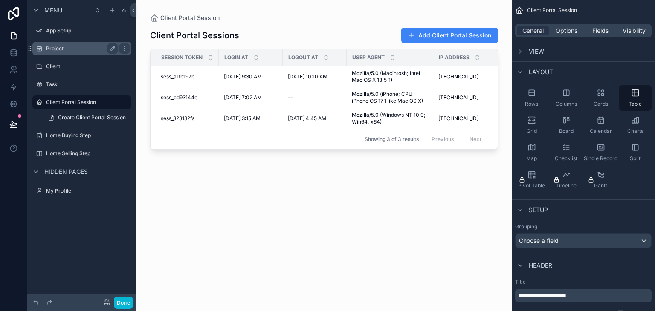
click at [51, 45] on div "Project" at bounding box center [82, 49] width 72 height 10
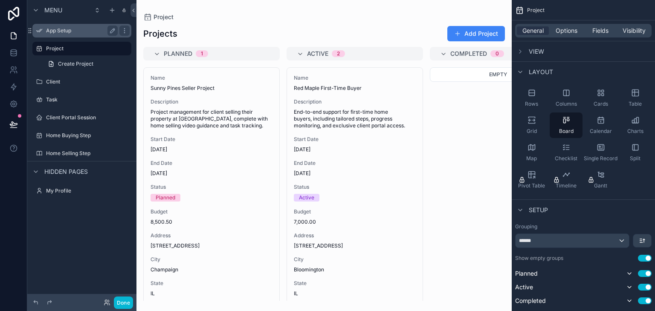
click at [51, 32] on label "App Setup" at bounding box center [80, 30] width 68 height 7
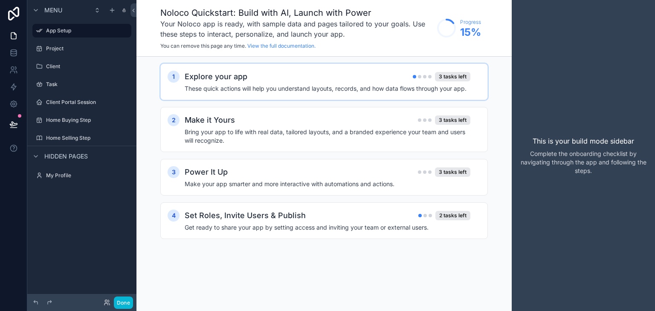
click at [420, 77] on div "scrollable content" at bounding box center [419, 76] width 3 height 3
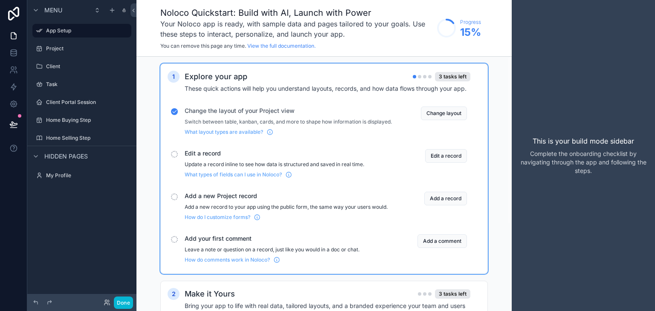
click at [153, 98] on div "1 Explore your app 3 tasks left These quick actions will help you understand la…" at bounding box center [324, 247] width 375 height 381
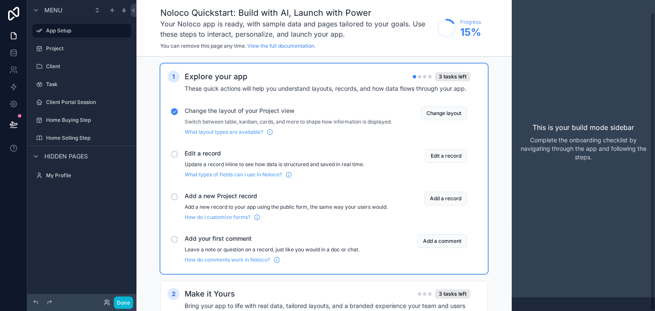
drag, startPoint x: 654, startPoint y: 96, endPoint x: 645, endPoint y: 167, distance: 71.3
click at [645, 167] on div "This is your build mode sidebar Complete the onboarding checklist by navigating…" at bounding box center [583, 155] width 143 height 311
click at [370, 300] on div "Make it Yours 3 tasks left" at bounding box center [328, 294] width 286 height 12
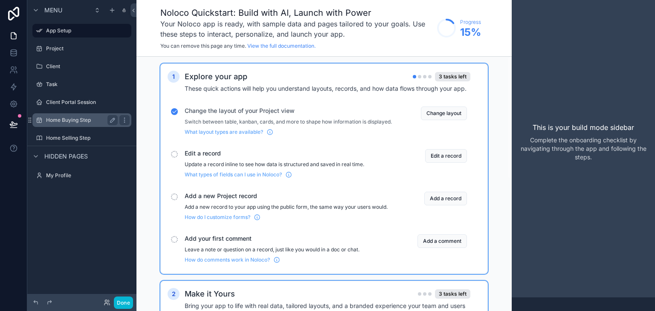
click at [73, 120] on label "Home Buying Step" at bounding box center [80, 120] width 68 height 7
